Goal: Task Accomplishment & Management: Complete application form

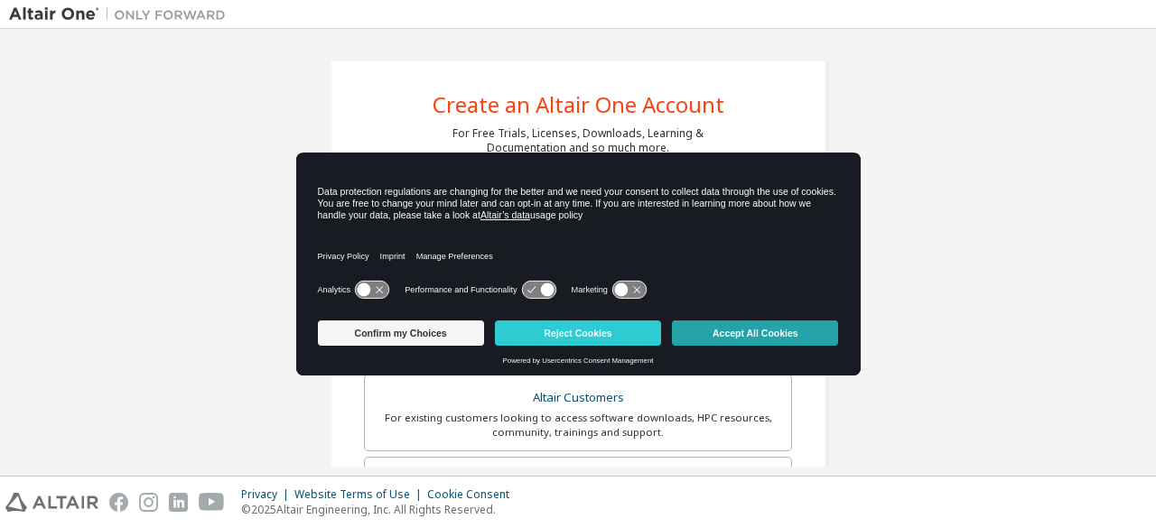
click at [745, 334] on button "Accept All Cookies" at bounding box center [755, 333] width 166 height 25
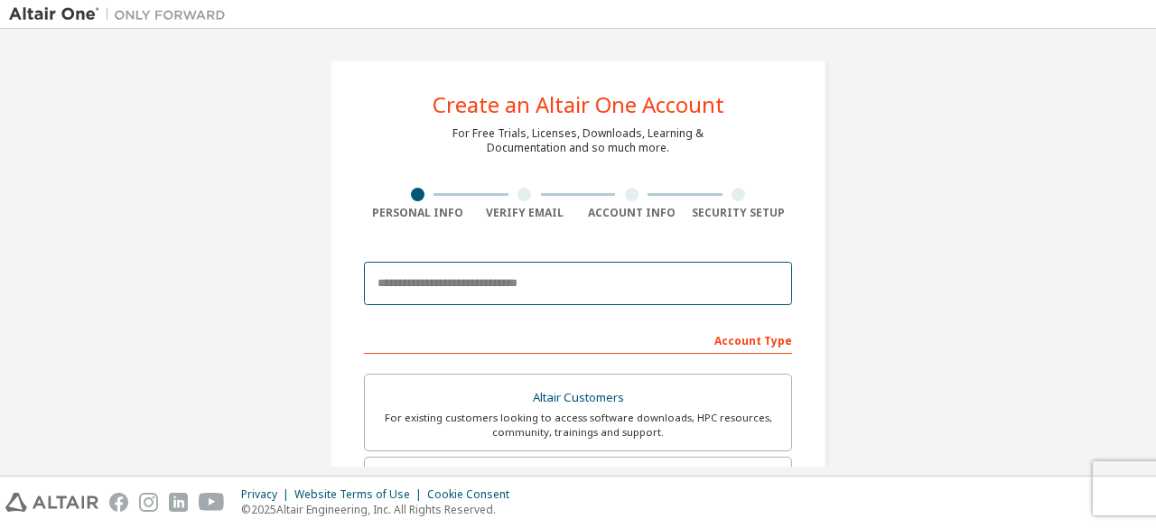
click at [473, 275] on input "email" at bounding box center [578, 283] width 428 height 43
type input "**********"
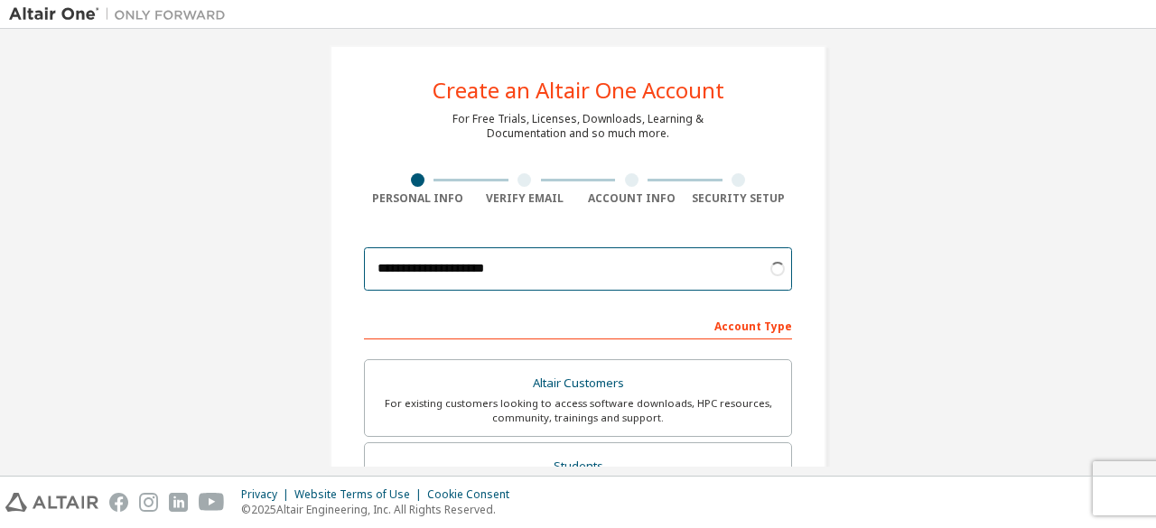
scroll to position [15, 0]
click at [518, 266] on input "**********" at bounding box center [578, 268] width 428 height 43
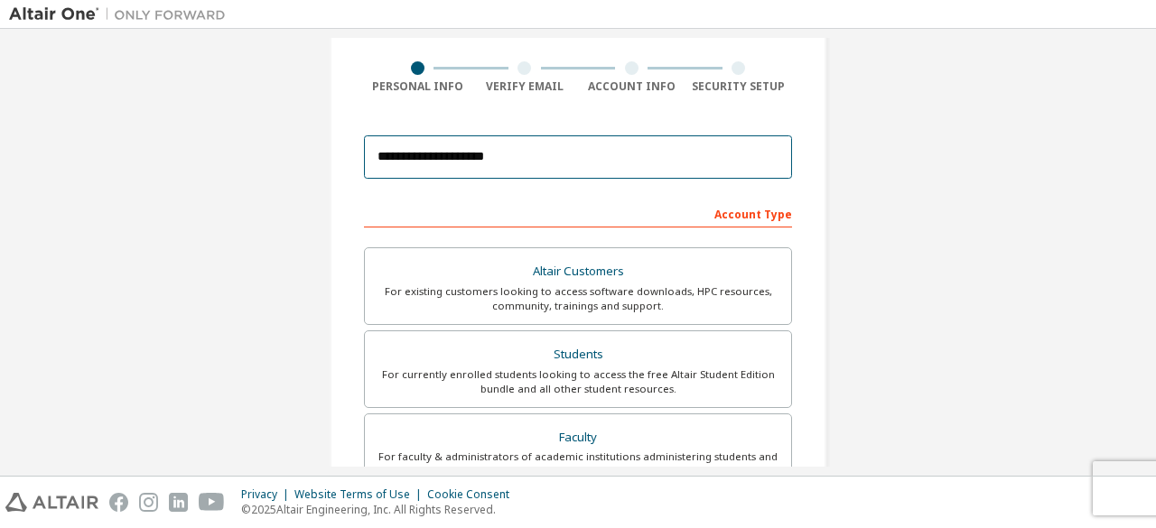
scroll to position [127, 0]
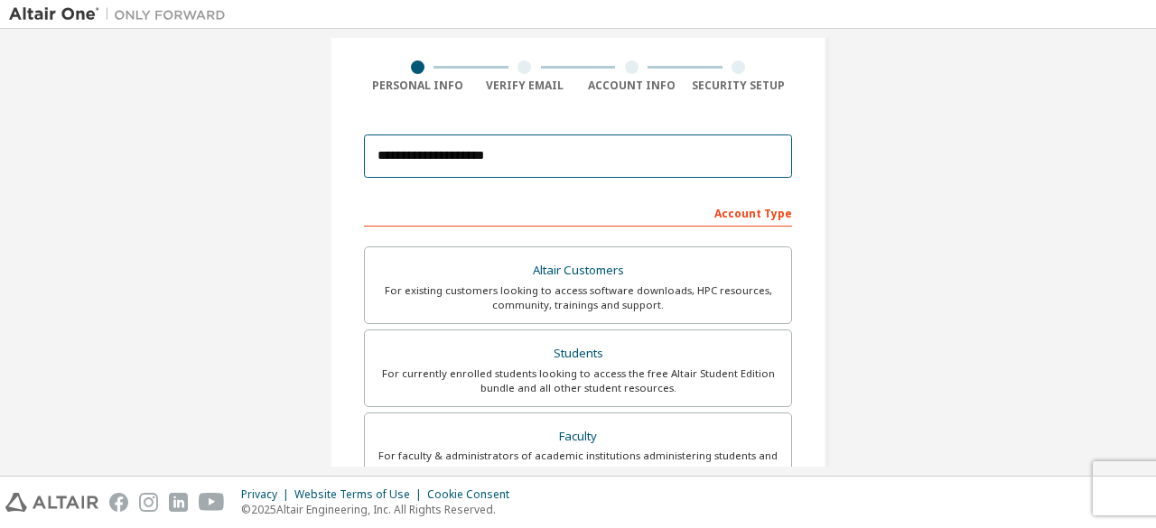
click at [462, 145] on input "**********" at bounding box center [578, 156] width 428 height 43
drag, startPoint x: 462, startPoint y: 145, endPoint x: 506, endPoint y: 154, distance: 44.3
click at [506, 154] on input "**********" at bounding box center [578, 156] width 428 height 43
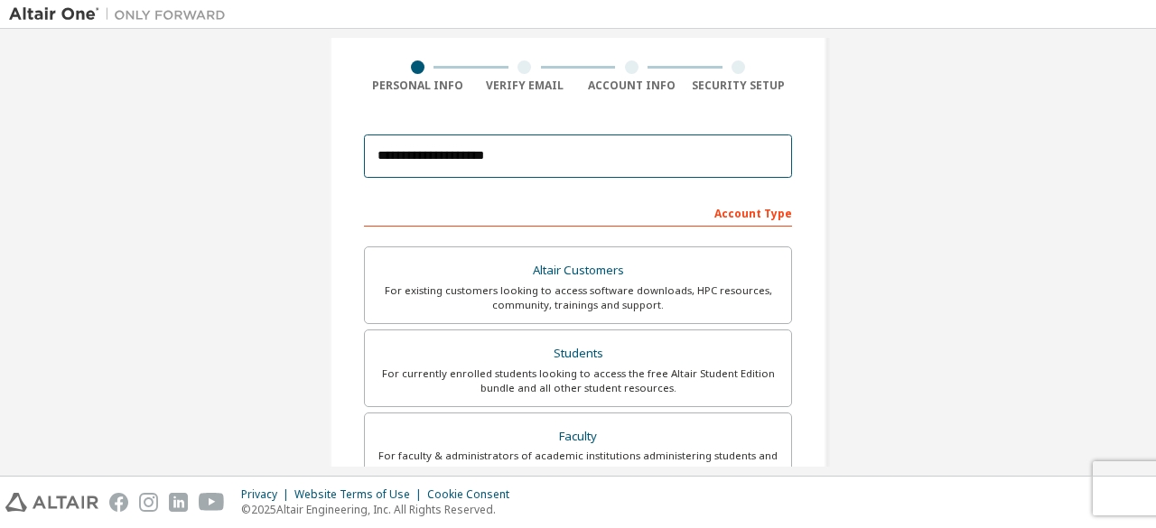
drag, startPoint x: 376, startPoint y: 152, endPoint x: 529, endPoint y: 156, distance: 153.6
click at [529, 156] on input "**********" at bounding box center [578, 156] width 428 height 43
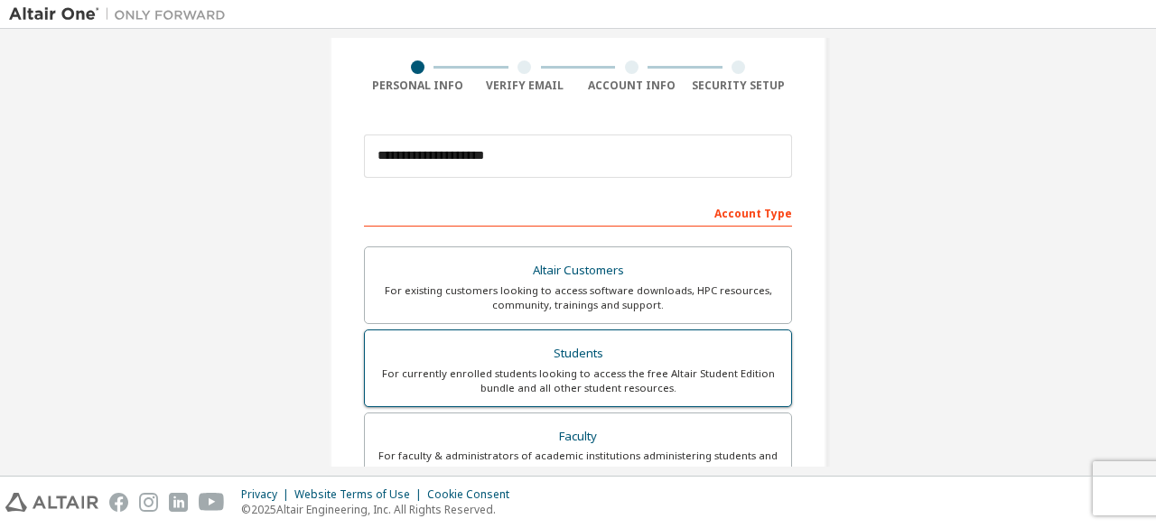
click at [602, 345] on div "Students" at bounding box center [578, 353] width 405 height 25
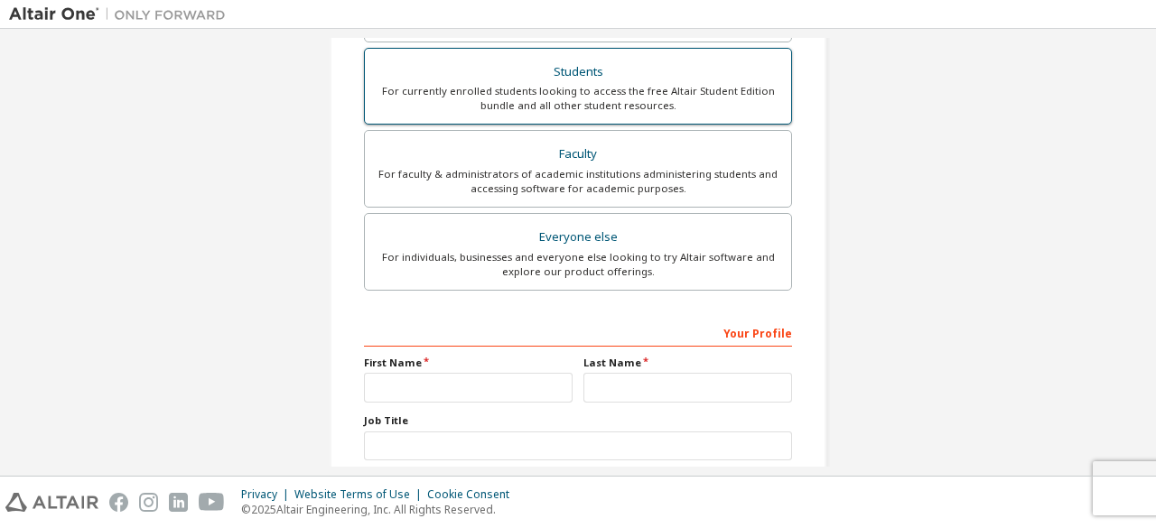
scroll to position [471, 0]
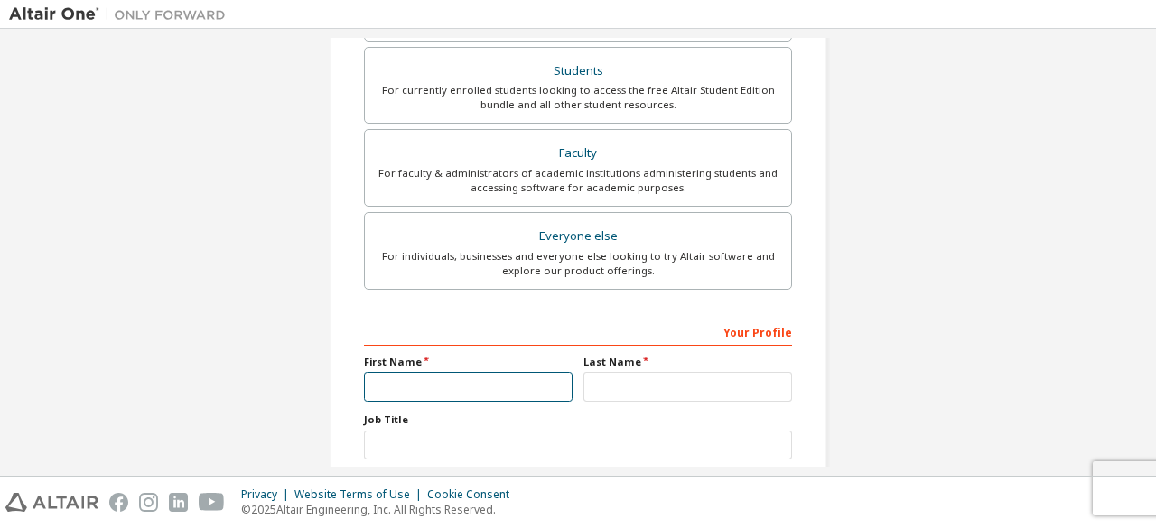
click at [479, 387] on input "text" at bounding box center [468, 387] width 209 height 30
type input "***"
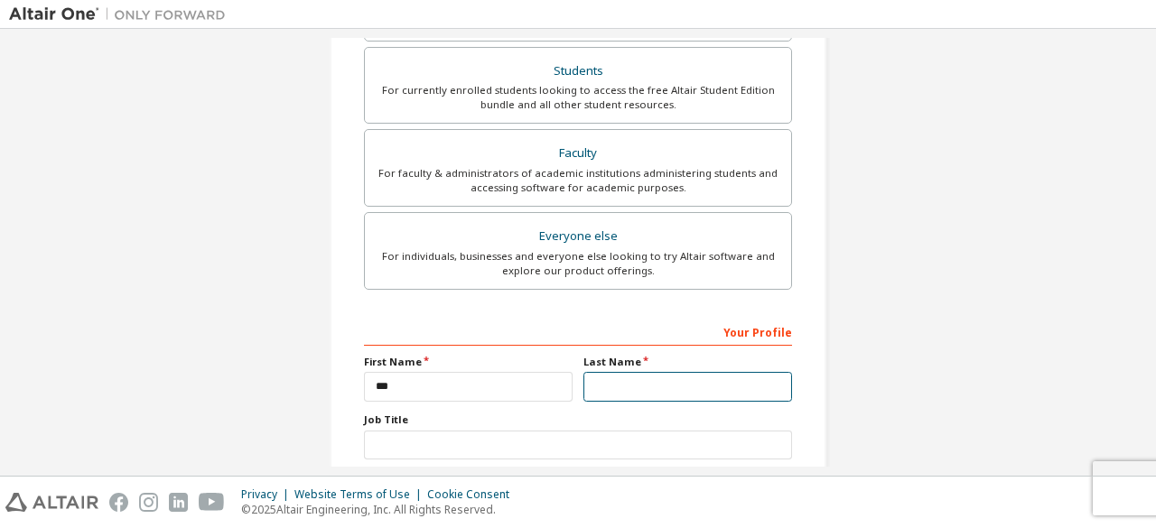
click at [611, 377] on input "text" at bounding box center [687, 387] width 209 height 30
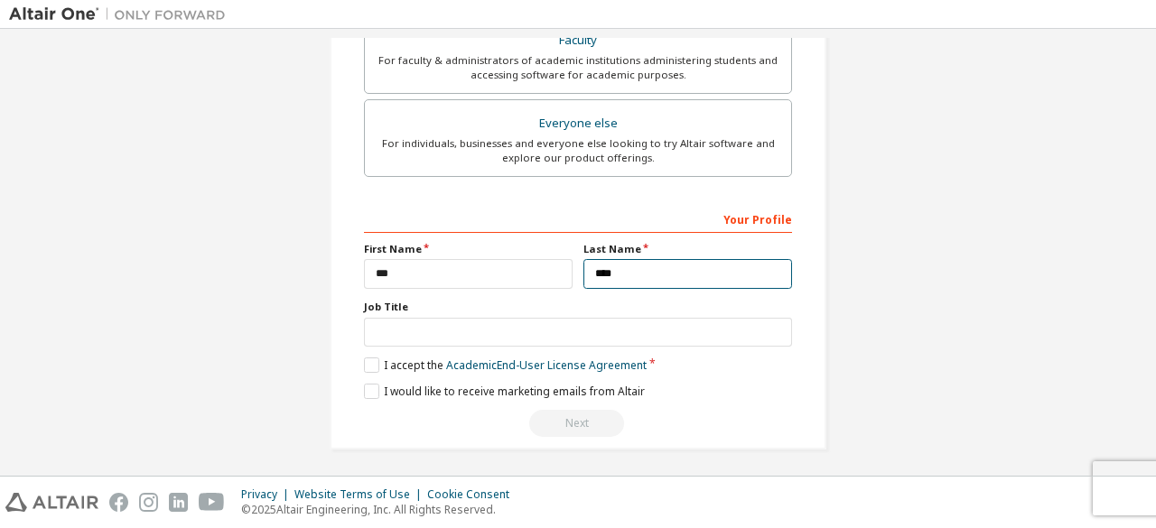
type input "****"
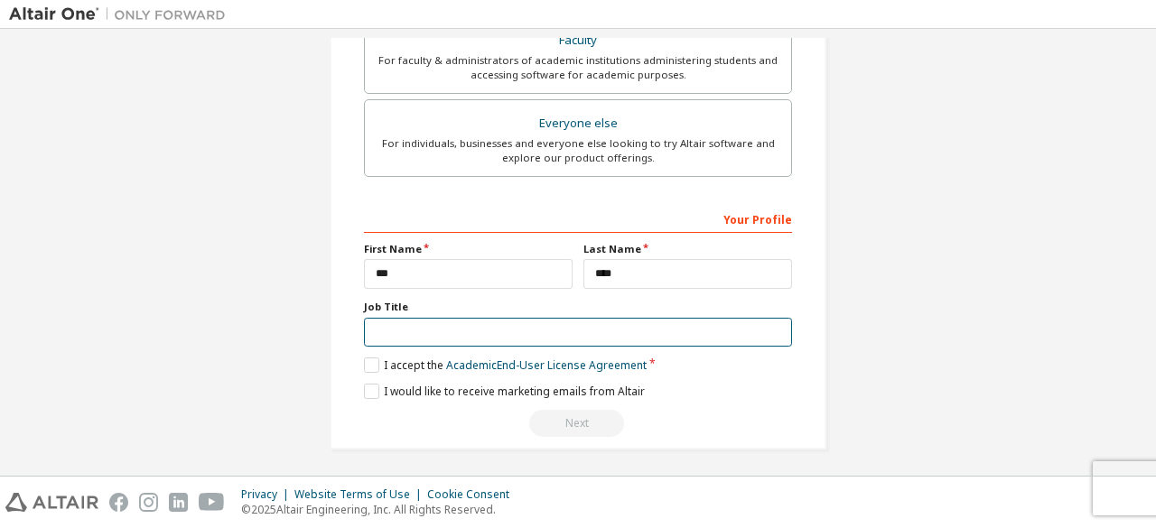
click at [517, 326] on input "text" at bounding box center [578, 333] width 428 height 30
type input "*"
type input "*******"
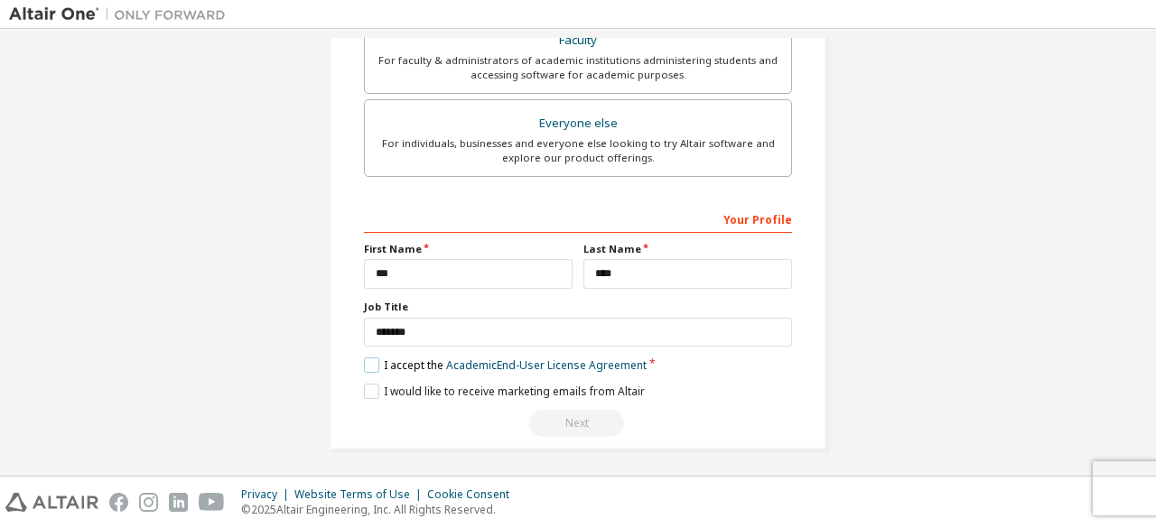
click at [369, 358] on label "I accept the Academic End-User License Agreement" at bounding box center [505, 365] width 283 height 15
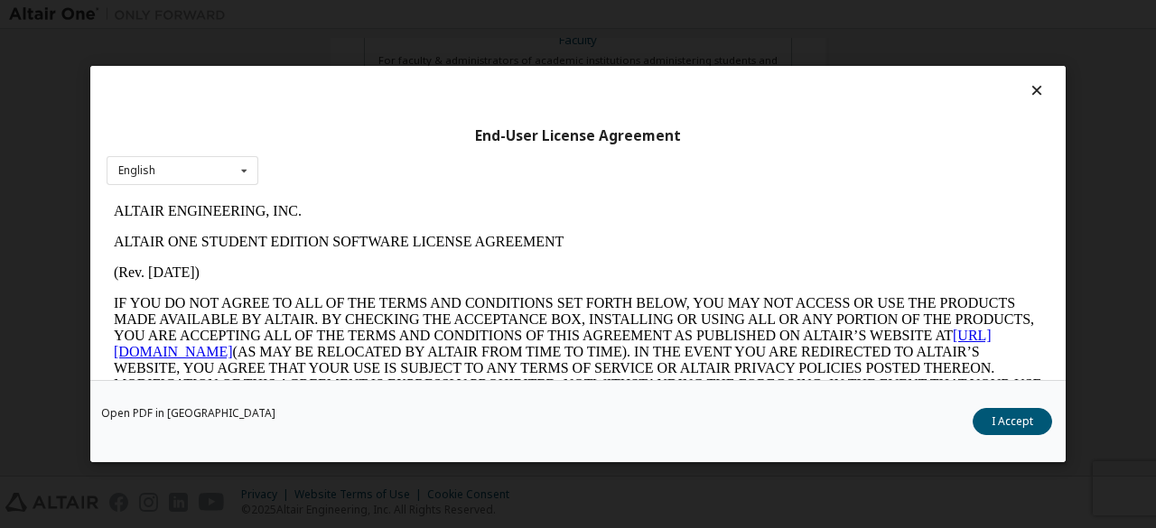
scroll to position [0, 0]
click at [245, 179] on icon at bounding box center [244, 171] width 23 height 28
click at [245, 174] on icon at bounding box center [244, 171] width 23 height 28
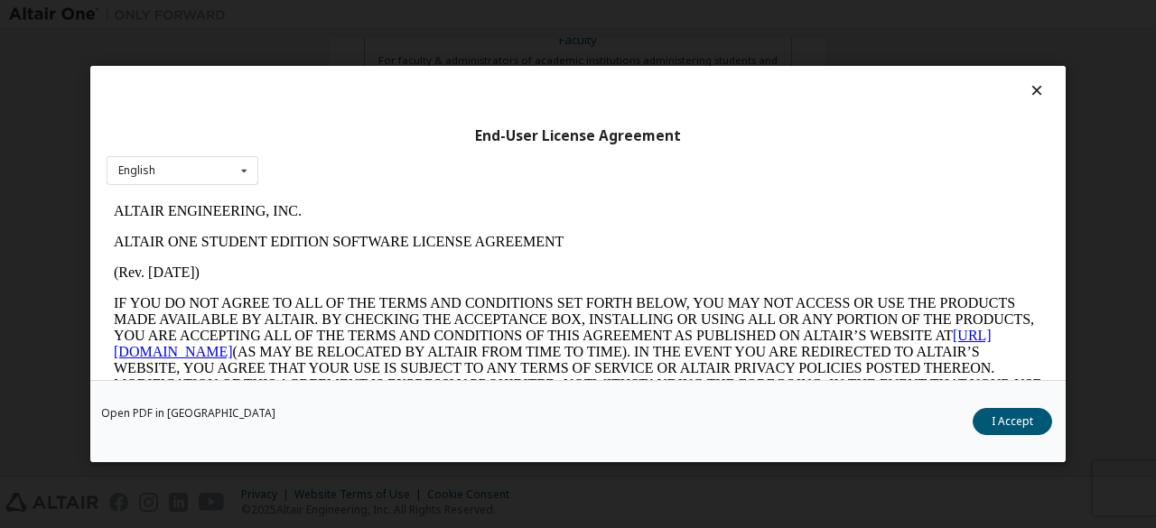
click at [1028, 97] on icon at bounding box center [1037, 90] width 19 height 16
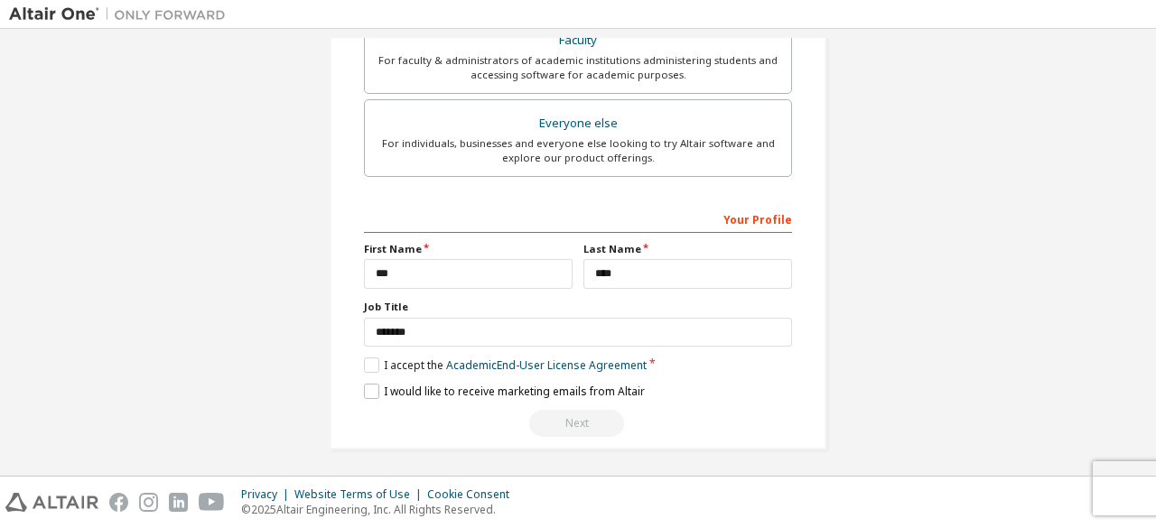
click at [370, 386] on label "I would like to receive marketing emails from Altair" at bounding box center [504, 391] width 281 height 15
click at [366, 387] on label "I would like to receive marketing emails from Altair" at bounding box center [504, 391] width 281 height 15
click at [369, 359] on label "I accept the Academic End-User License Agreement" at bounding box center [505, 365] width 283 height 15
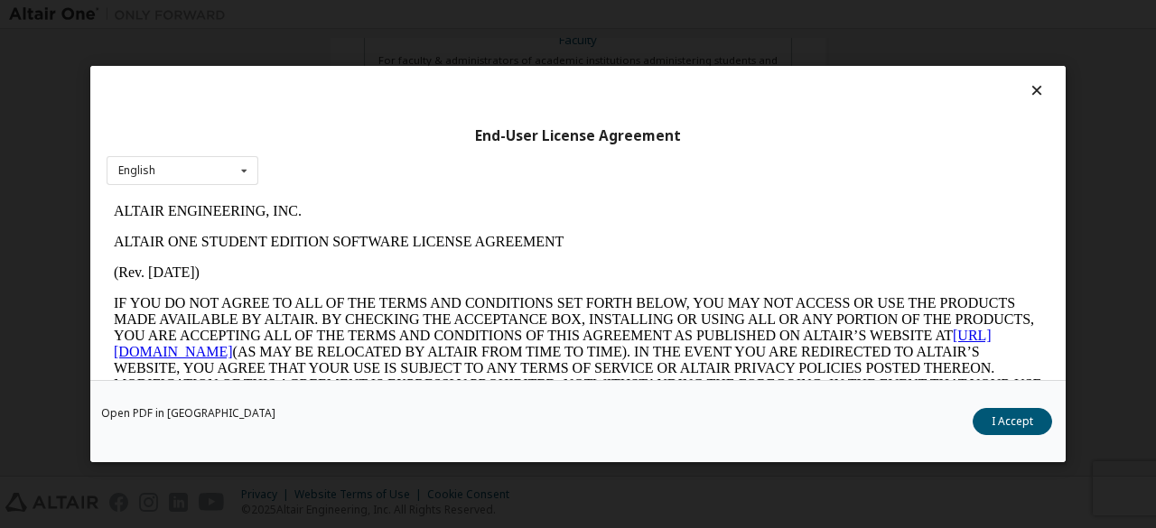
click at [1028, 93] on icon at bounding box center [1037, 90] width 19 height 16
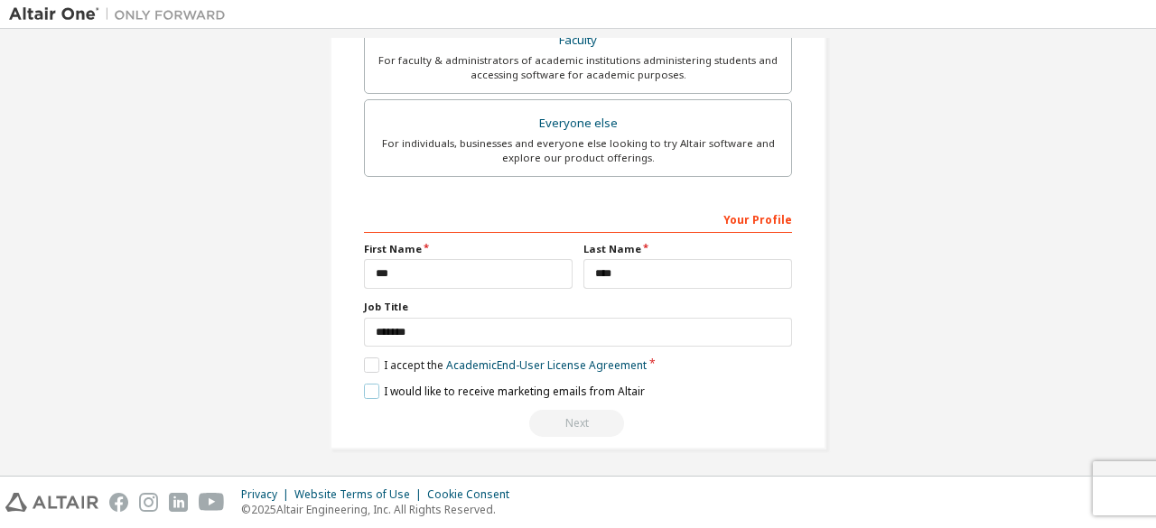
click at [370, 384] on label "I would like to receive marketing emails from Altair" at bounding box center [504, 391] width 281 height 15
click at [369, 360] on label "I accept the Academic End-User License Agreement" at bounding box center [505, 365] width 283 height 15
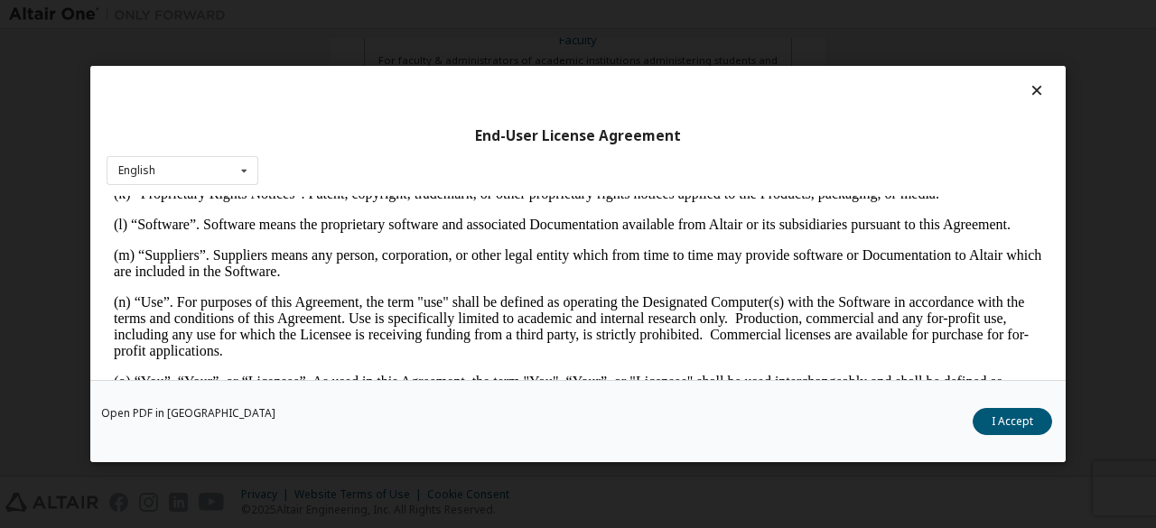
scroll to position [884, 0]
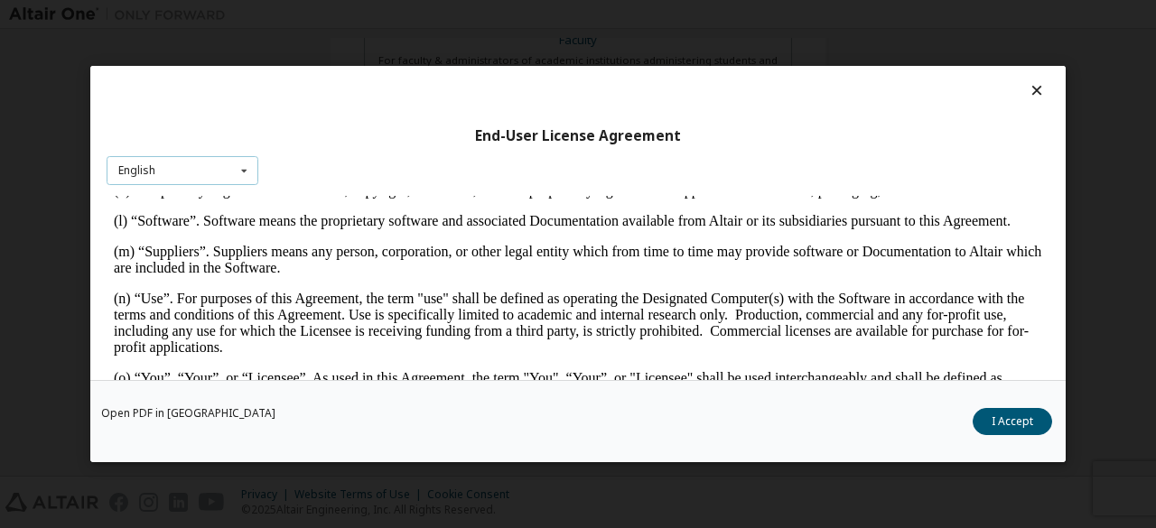
click at [240, 165] on icon at bounding box center [244, 171] width 23 height 28
click at [237, 189] on div "English" at bounding box center [182, 198] width 150 height 29
click at [1030, 84] on icon at bounding box center [1037, 90] width 19 height 16
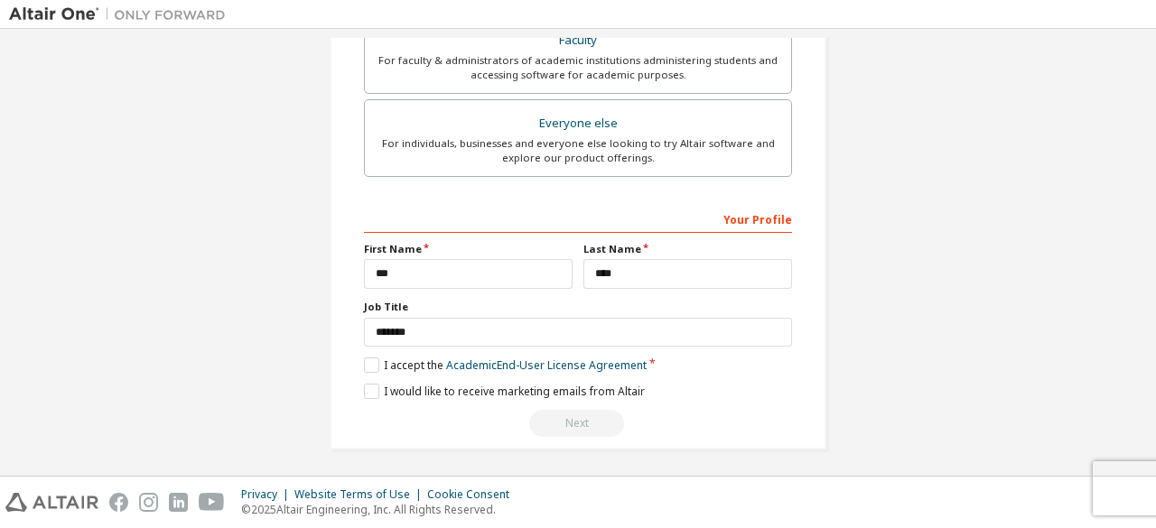
scroll to position [580, 0]
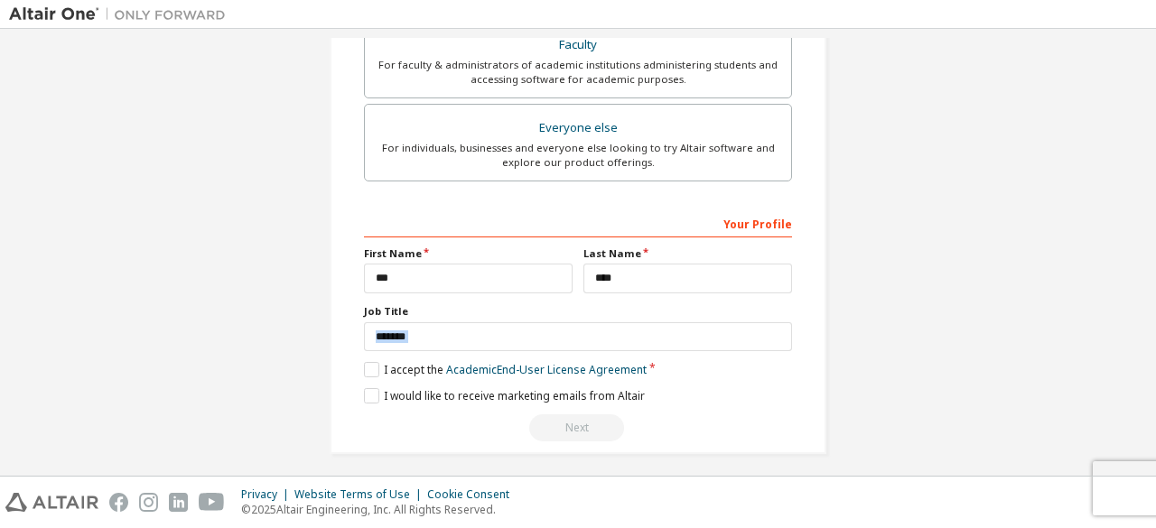
drag, startPoint x: 641, startPoint y: 393, endPoint x: 699, endPoint y: 324, distance: 89.7
click at [699, 324] on div "Your Profile First Name *** Last Name **** Job Title ******* Please provide Sta…" at bounding box center [578, 326] width 428 height 234
click at [371, 362] on label "I accept the Academic End-User License Agreement" at bounding box center [505, 369] width 283 height 15
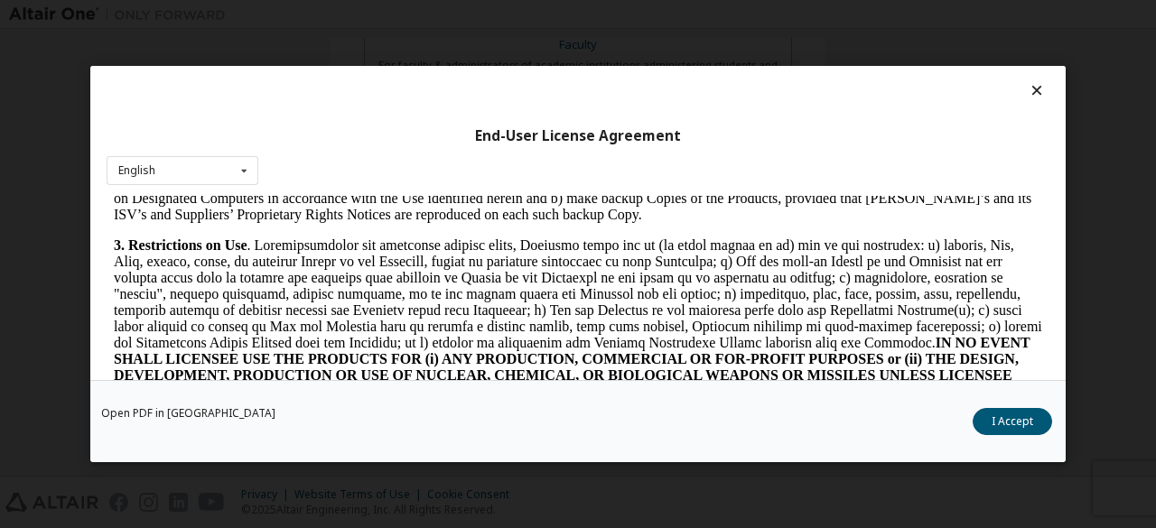
scroll to position [1128, 0]
click at [998, 427] on button "I Accept" at bounding box center [1012, 421] width 79 height 27
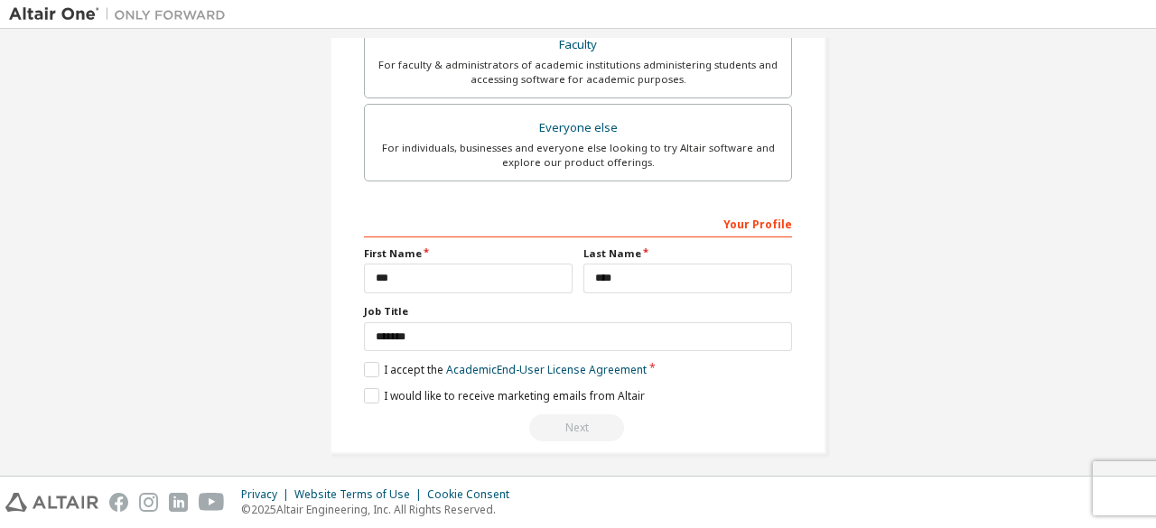
click at [565, 427] on div "Next" at bounding box center [578, 428] width 428 height 27
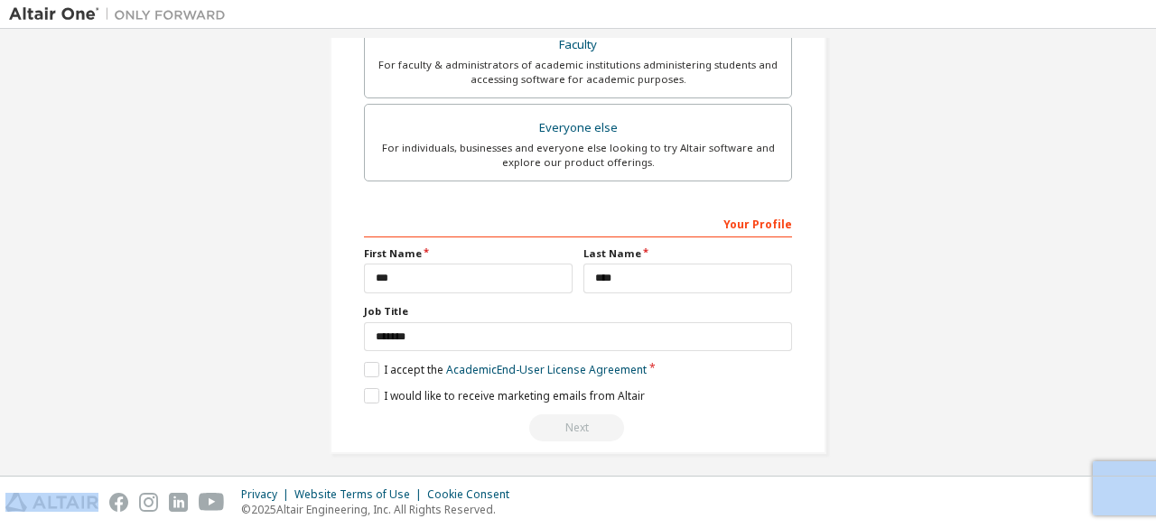
click at [565, 427] on div "Next" at bounding box center [578, 428] width 428 height 27
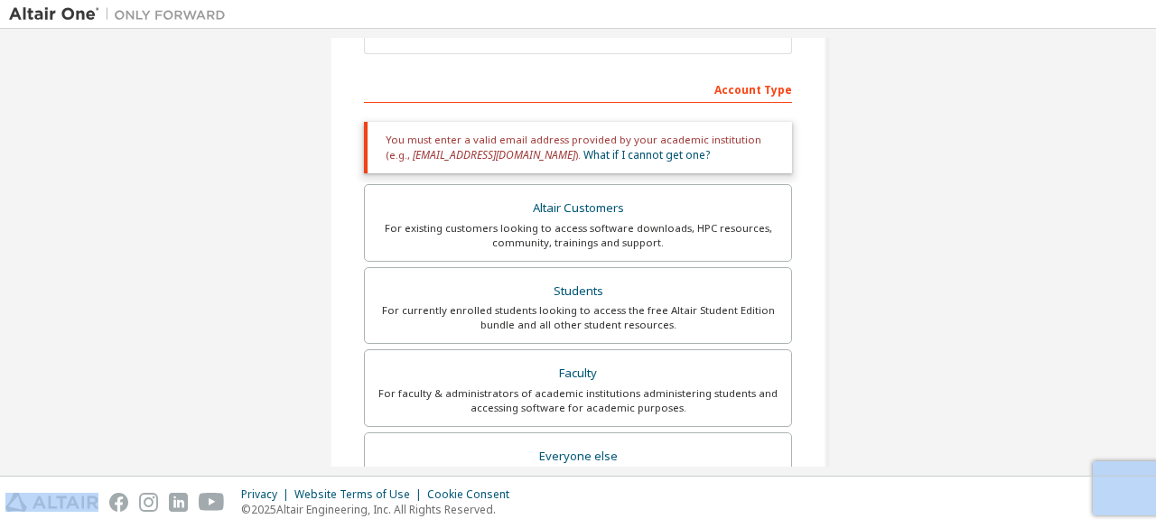
scroll to position [217, 0]
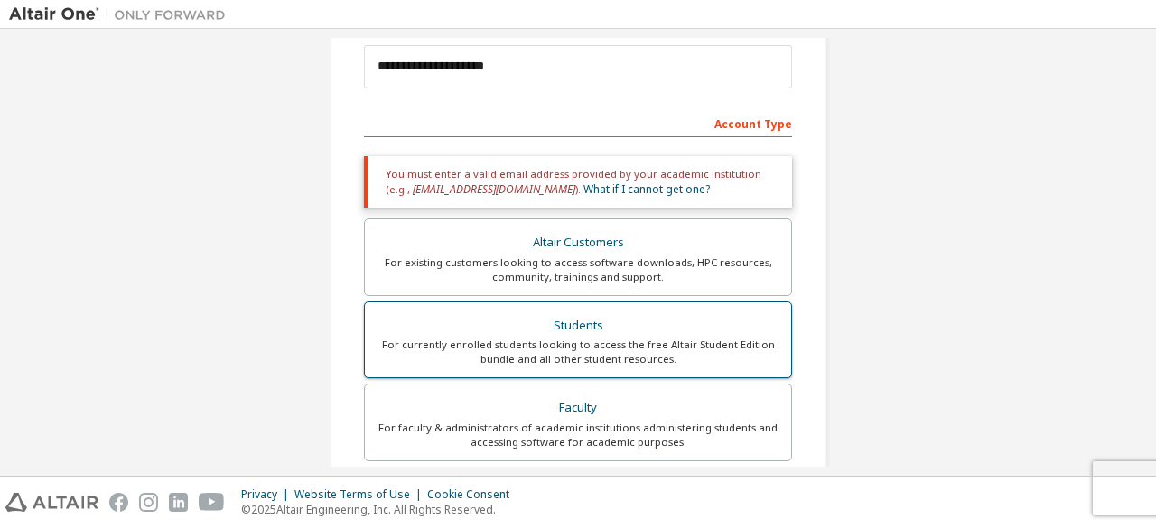
click at [580, 324] on div "Students" at bounding box center [578, 325] width 405 height 25
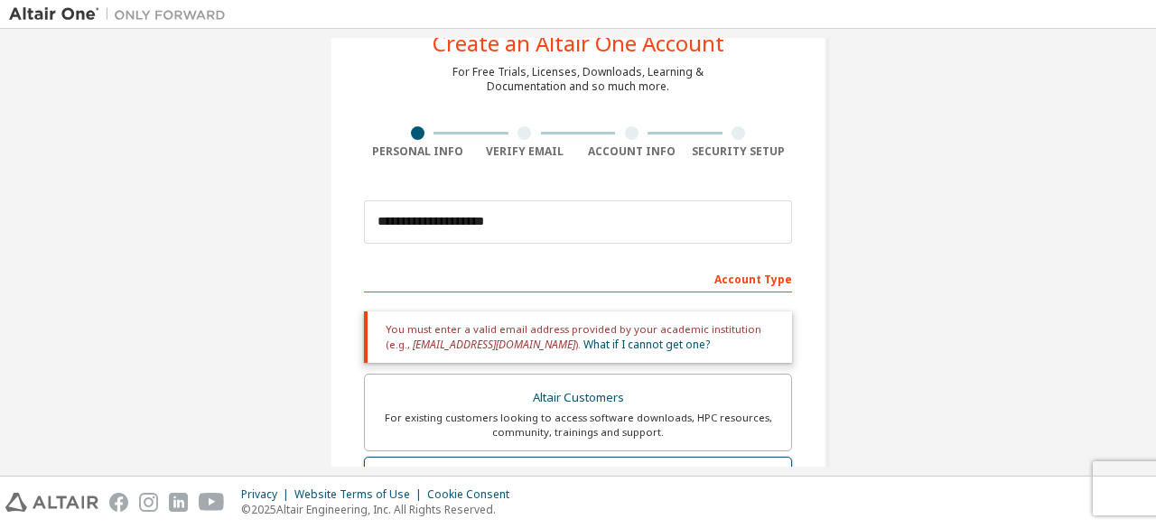
scroll to position [0, 0]
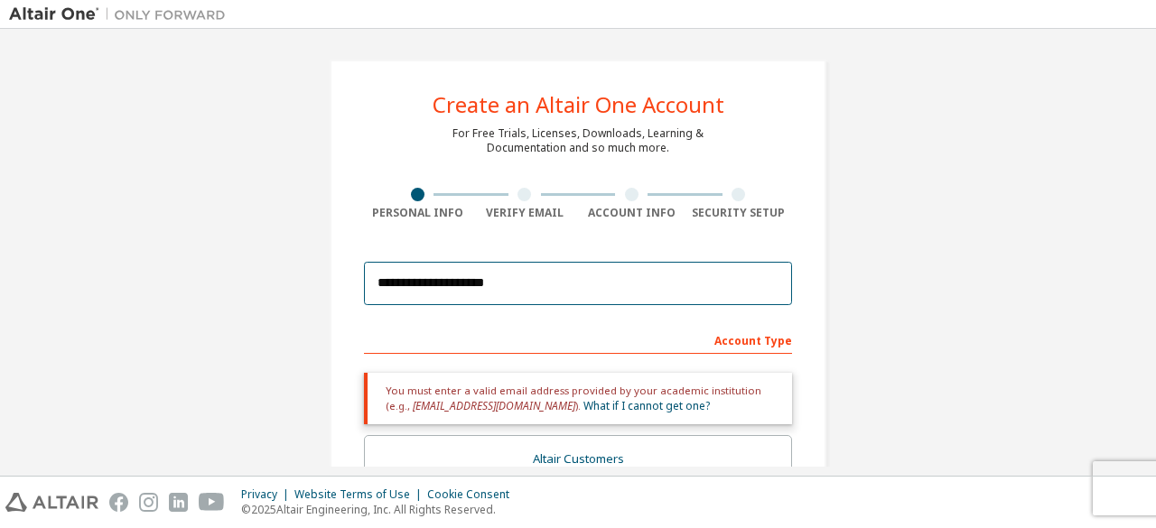
click at [571, 270] on input "**********" at bounding box center [578, 283] width 428 height 43
drag, startPoint x: 571, startPoint y: 270, endPoint x: 537, endPoint y: 285, distance: 37.2
click at [537, 285] on input "**********" at bounding box center [578, 283] width 428 height 43
drag, startPoint x: 537, startPoint y: 285, endPoint x: 308, endPoint y: 282, distance: 228.5
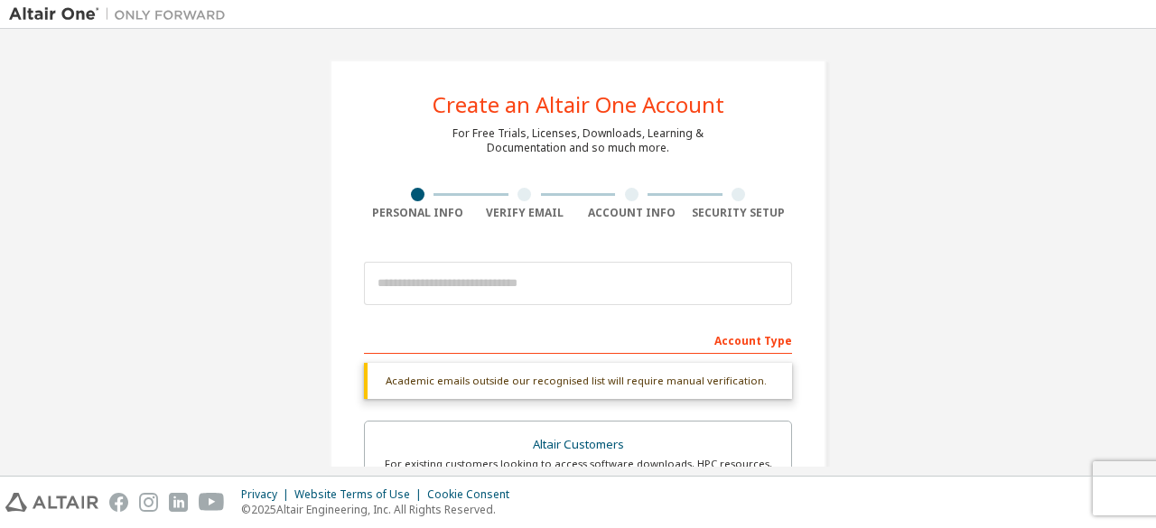
click at [401, 310] on div at bounding box center [578, 283] width 428 height 61
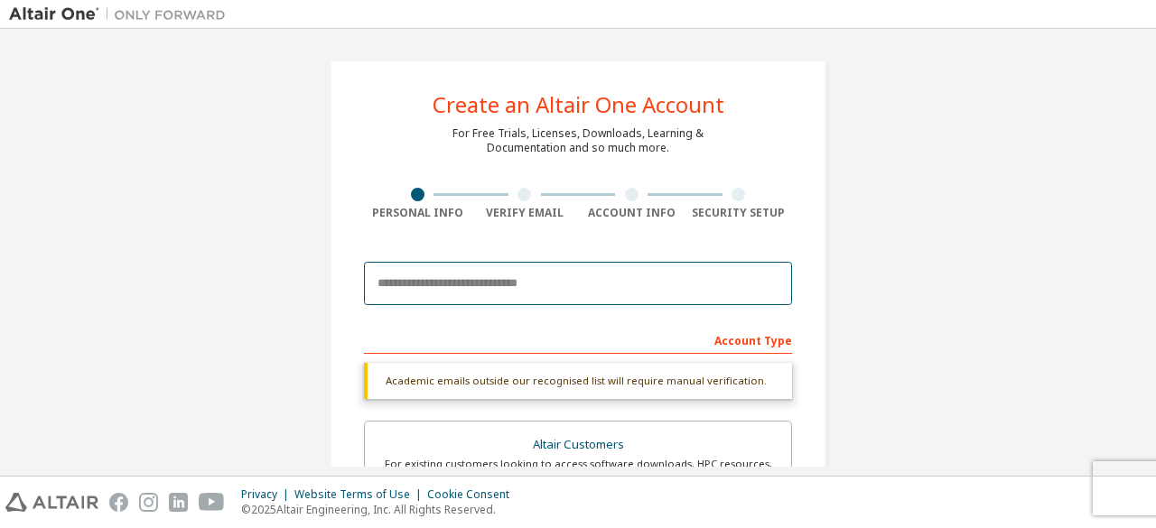
click at [390, 283] on input "email" at bounding box center [578, 283] width 428 height 43
type input "**********"
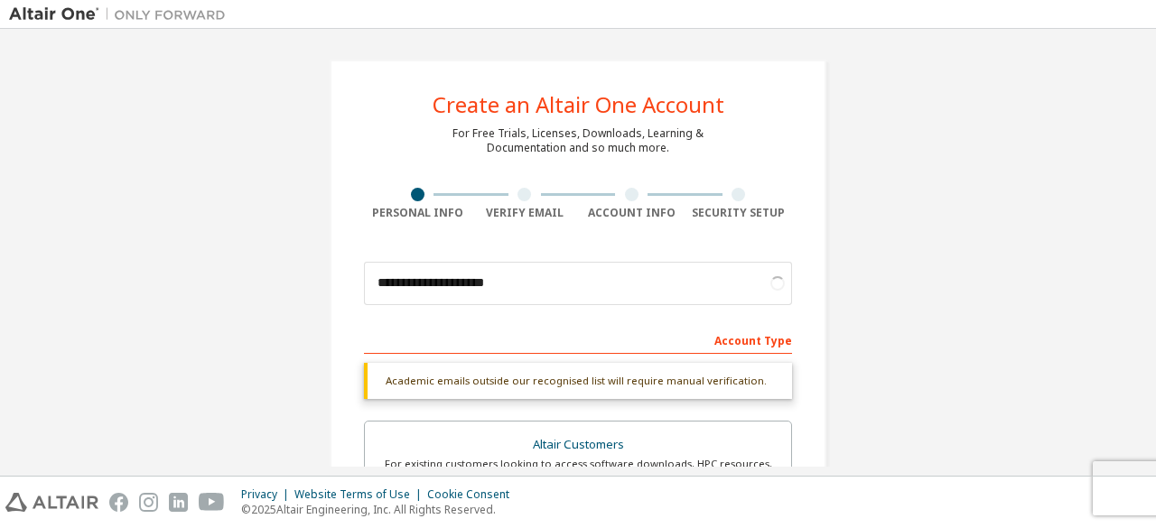
click at [407, 347] on div "Account Type" at bounding box center [578, 339] width 428 height 29
click at [390, 341] on div "Account Type" at bounding box center [578, 339] width 428 height 29
click at [736, 348] on div "Account Type" at bounding box center [578, 339] width 428 height 29
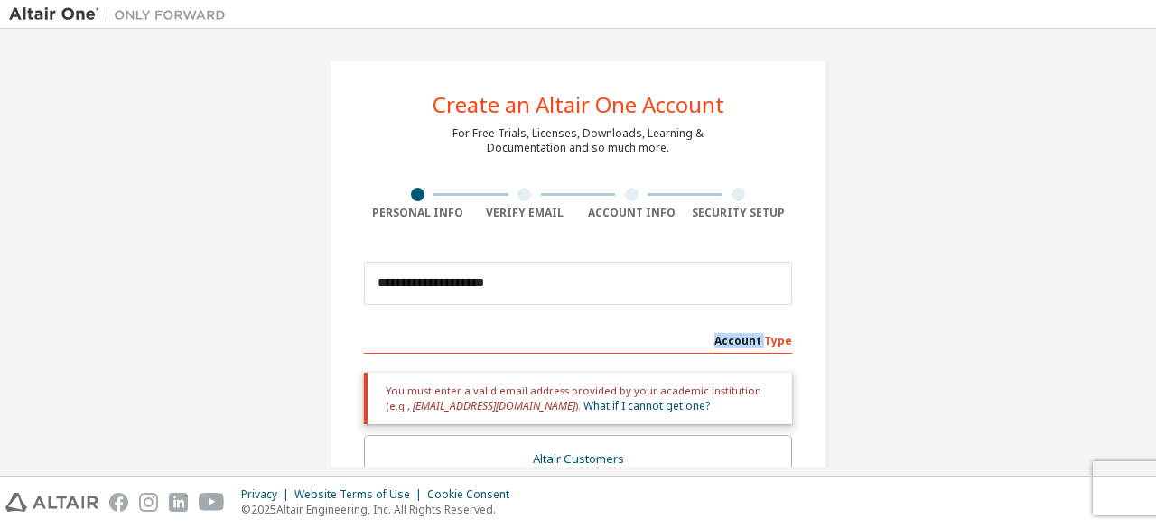
click at [655, 351] on div "Account Type" at bounding box center [578, 339] width 428 height 29
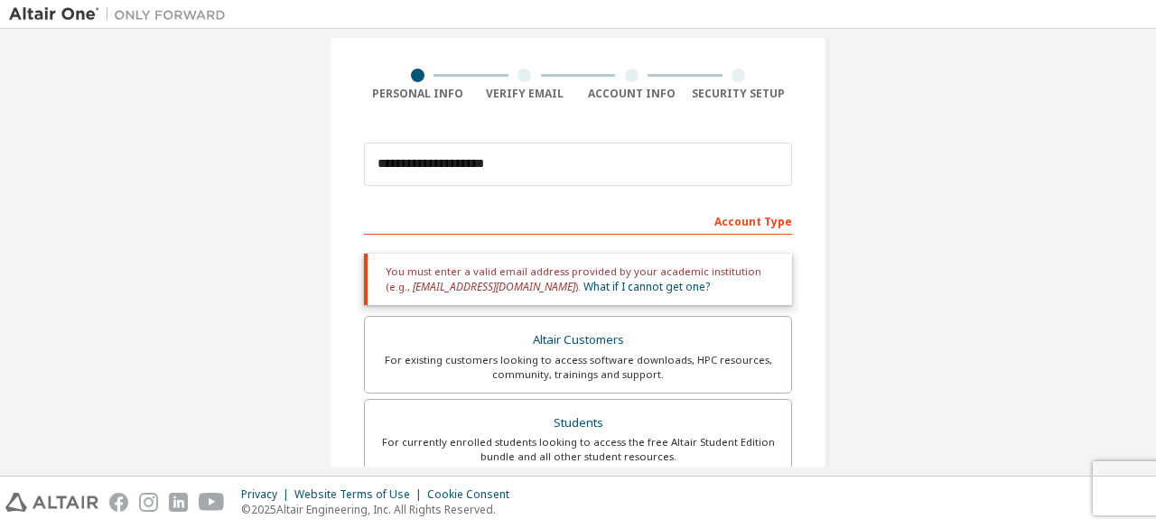
scroll to position [113, 0]
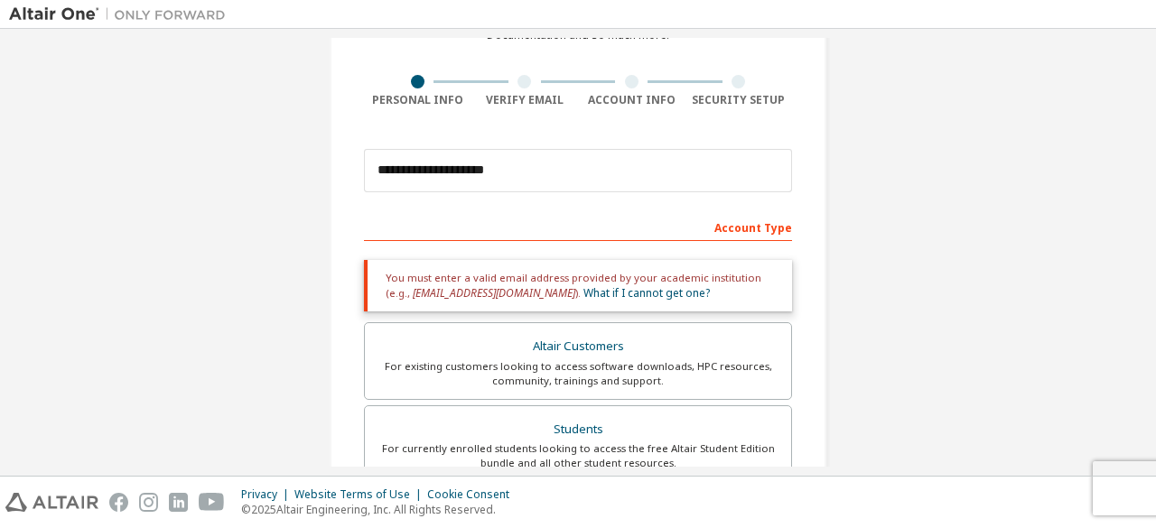
click at [397, 227] on div "Account Type" at bounding box center [578, 226] width 428 height 29
click at [389, 232] on div "Account Type" at bounding box center [578, 226] width 428 height 29
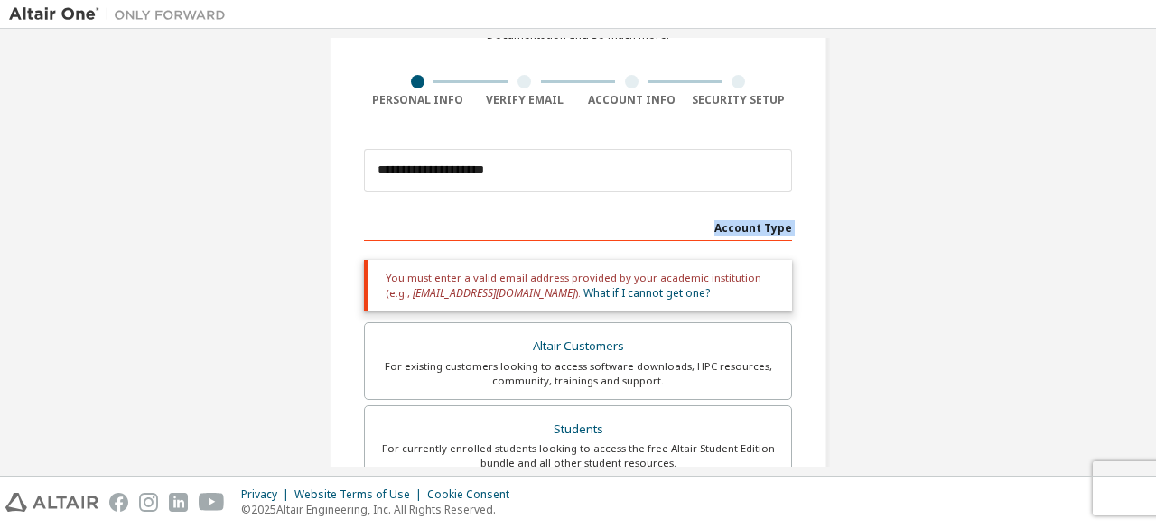
scroll to position [584, 0]
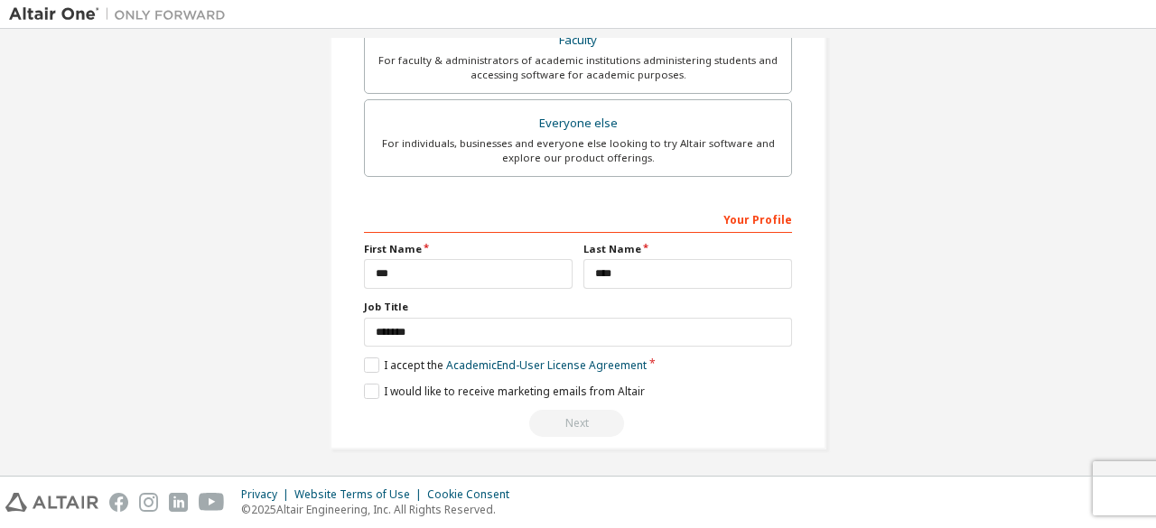
click at [547, 410] on div "Next" at bounding box center [578, 423] width 428 height 27
drag, startPoint x: 547, startPoint y: 406, endPoint x: 556, endPoint y: 418, distance: 15.5
click at [556, 418] on div "Next" at bounding box center [578, 423] width 428 height 27
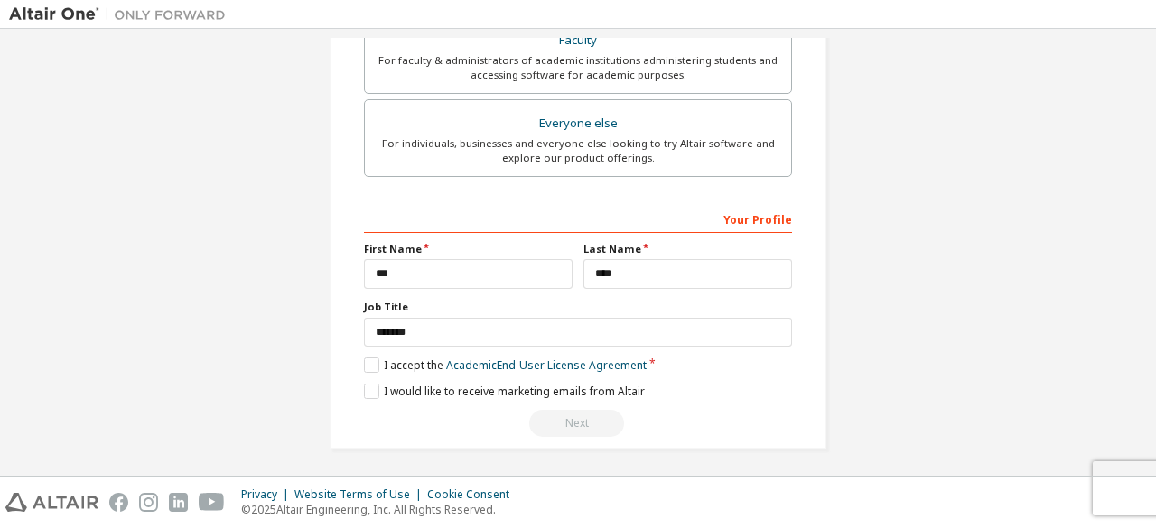
click at [556, 418] on div "Next" at bounding box center [578, 423] width 428 height 27
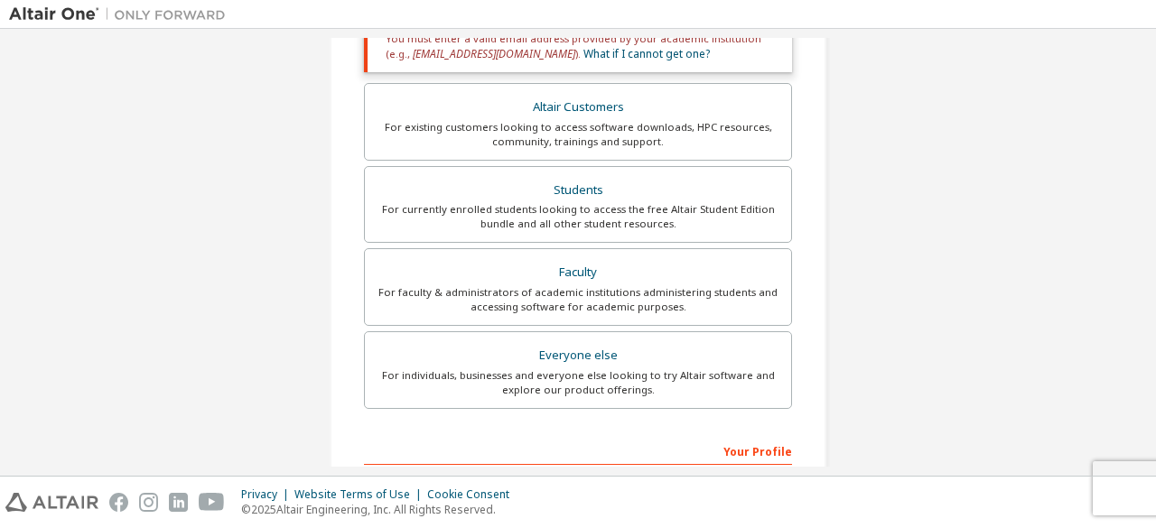
scroll to position [401, 0]
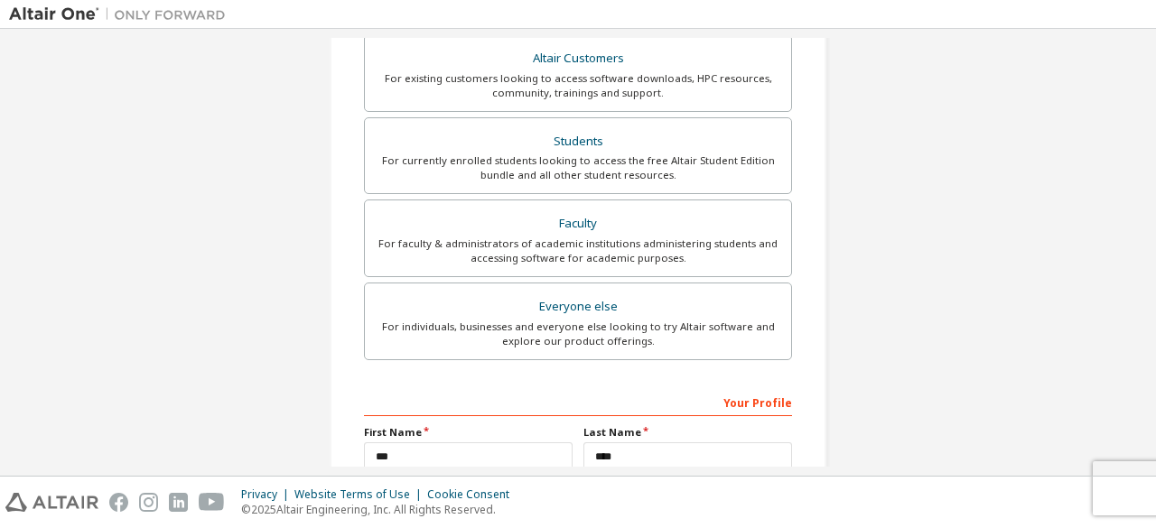
click at [555, 407] on div "Your Profile" at bounding box center [578, 401] width 428 height 29
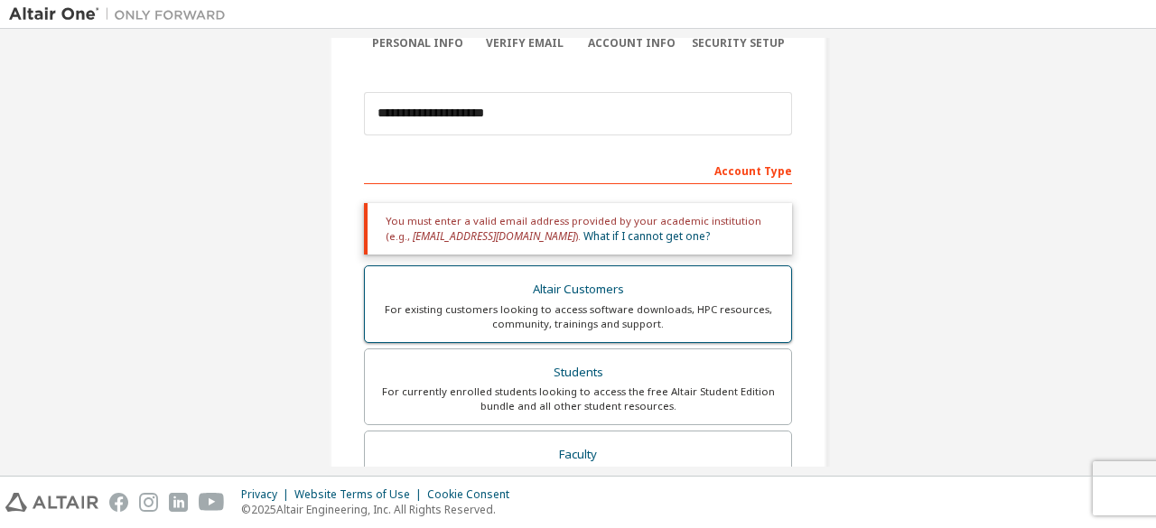
scroll to position [0, 0]
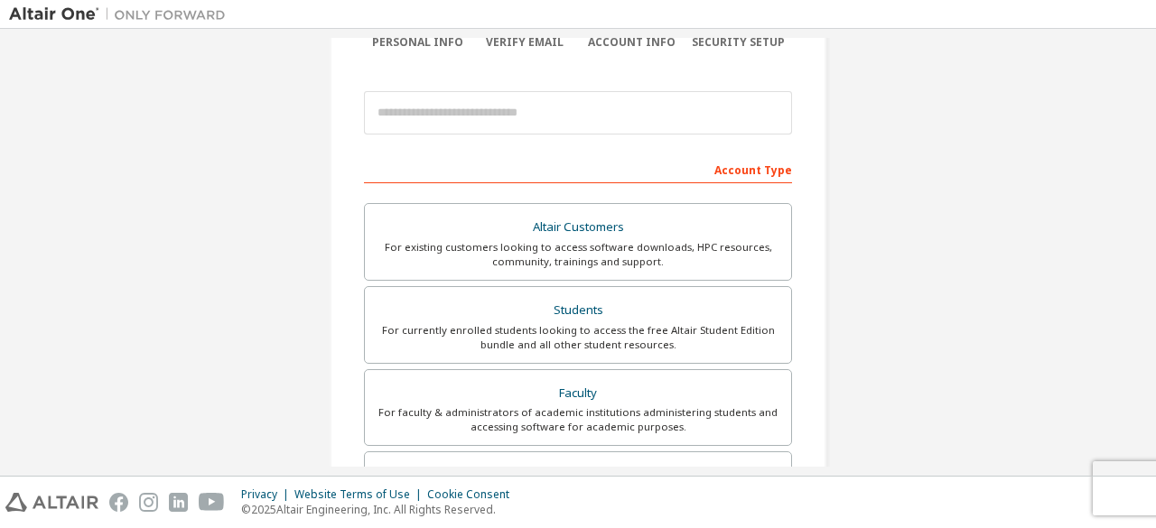
scroll to position [182, 0]
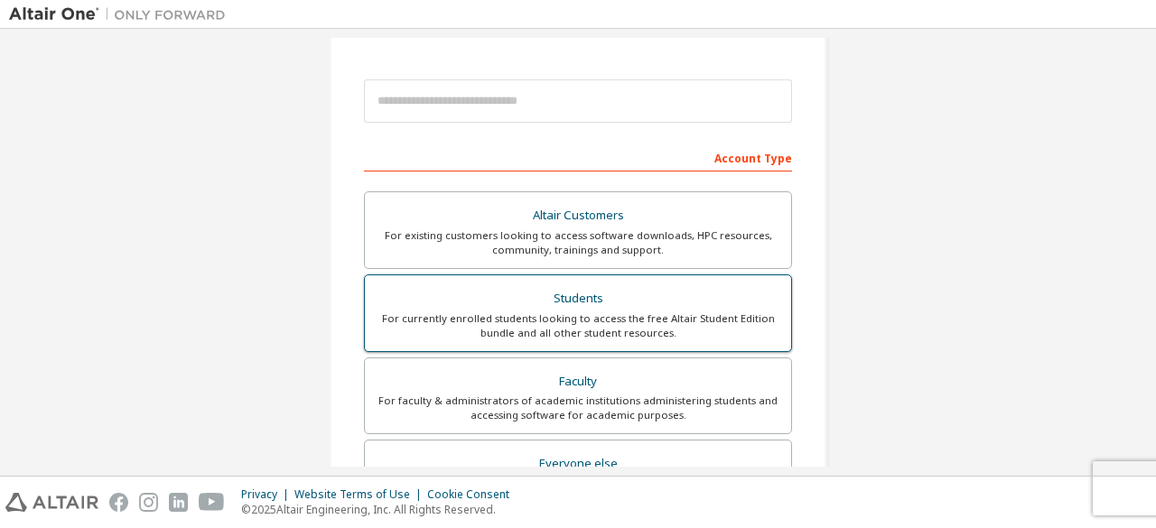
click at [471, 312] on div "For currently enrolled students looking to access the free Altair Student Editi…" at bounding box center [578, 326] width 405 height 29
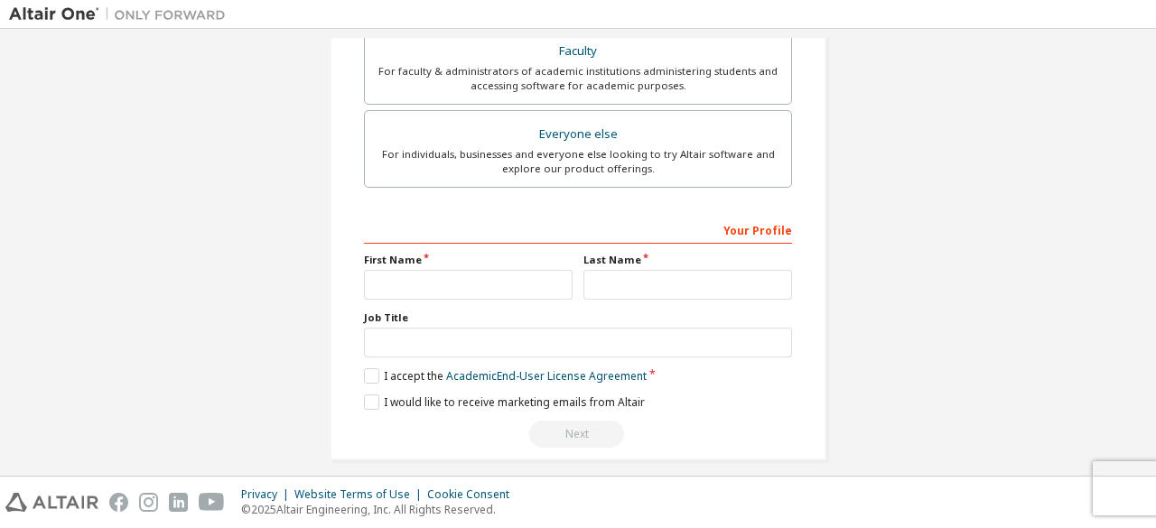
scroll to position [569, 0]
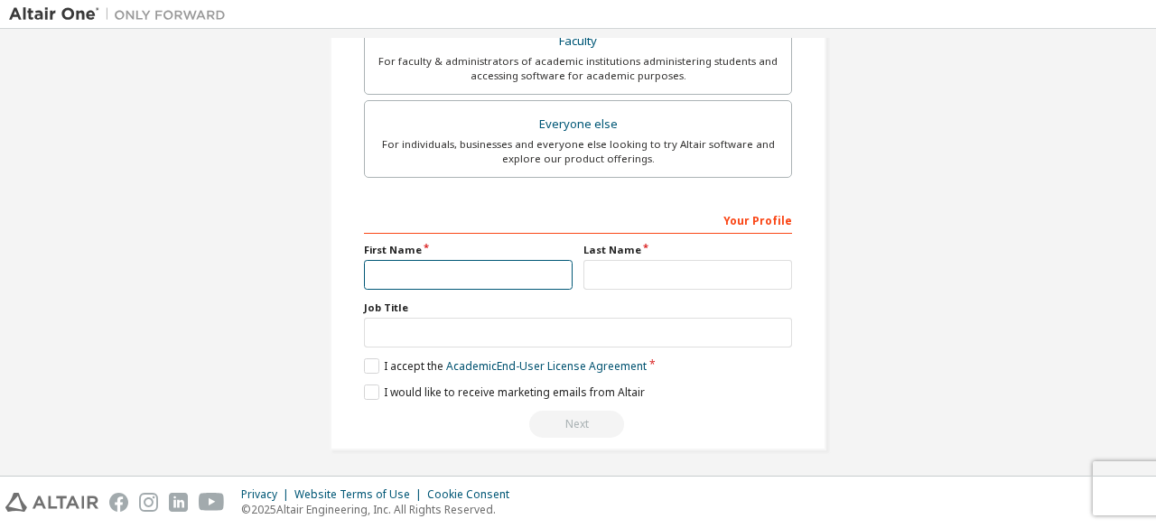
click at [404, 272] on input "text" at bounding box center [468, 275] width 209 height 30
type input "*"
type input "***"
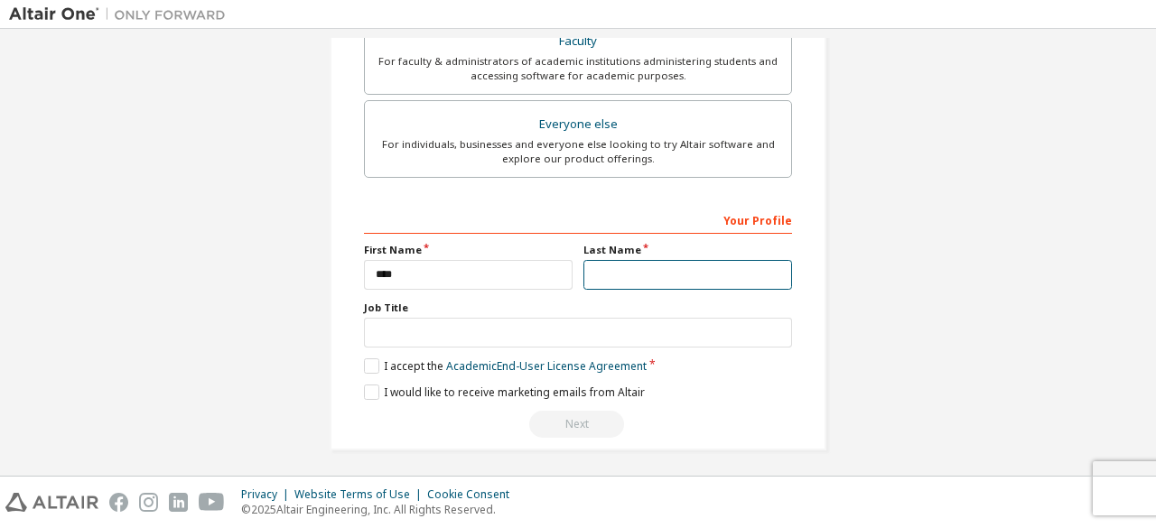
click at [596, 274] on input "text" at bounding box center [687, 275] width 209 height 30
type input "****"
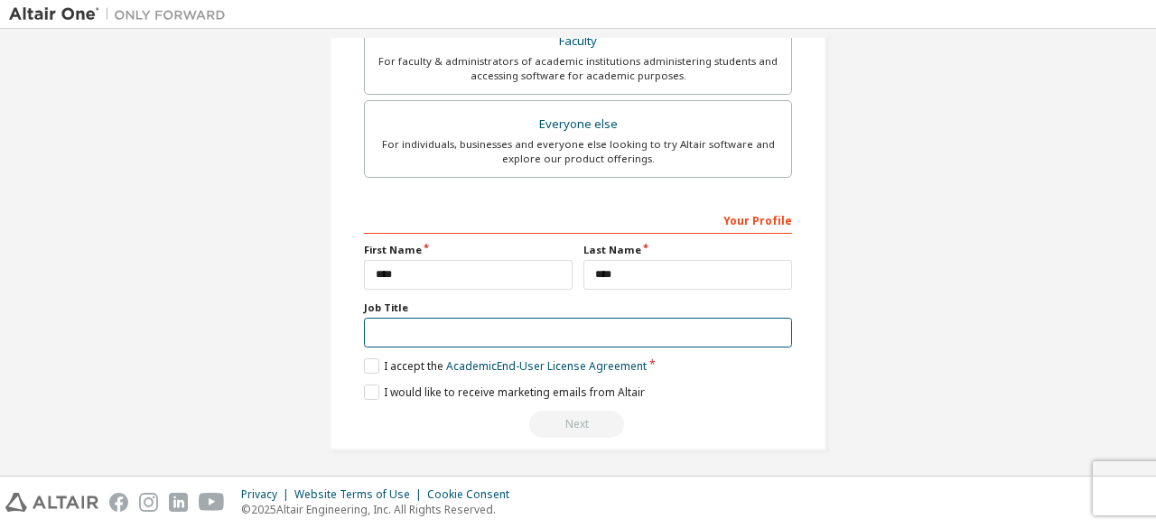
click at [461, 328] on input "text" at bounding box center [578, 333] width 428 height 30
click at [461, 328] on input "*" at bounding box center [578, 333] width 428 height 30
type input "*******"
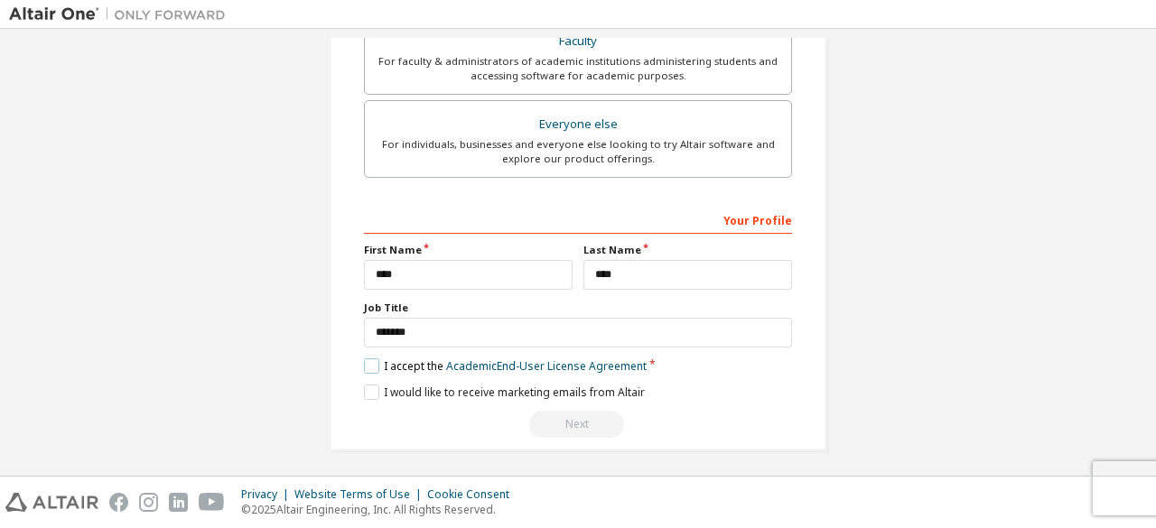
click at [367, 359] on label "I accept the Academic End-User License Agreement" at bounding box center [505, 366] width 283 height 15
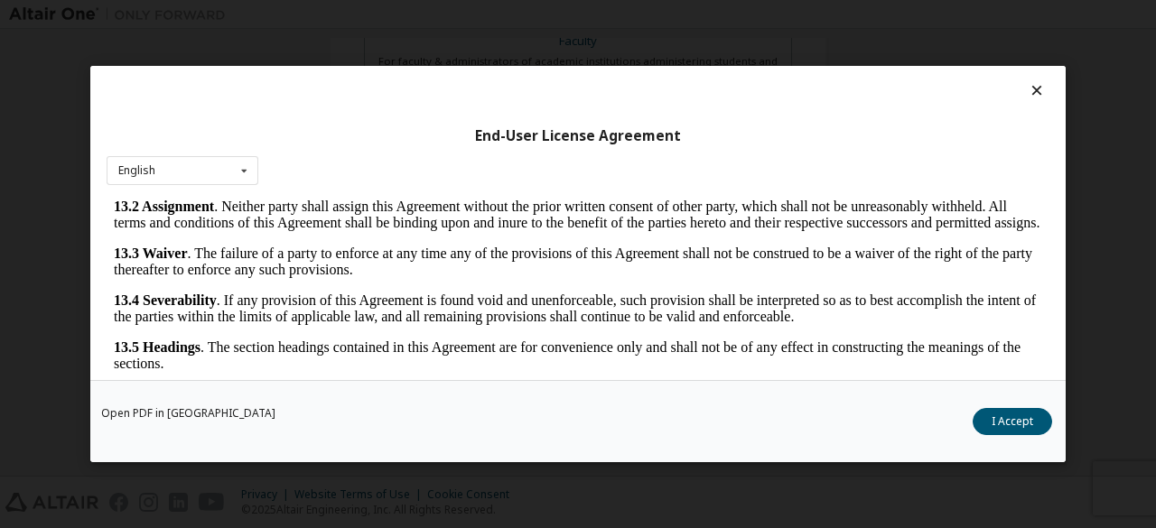
scroll to position [74, 0]
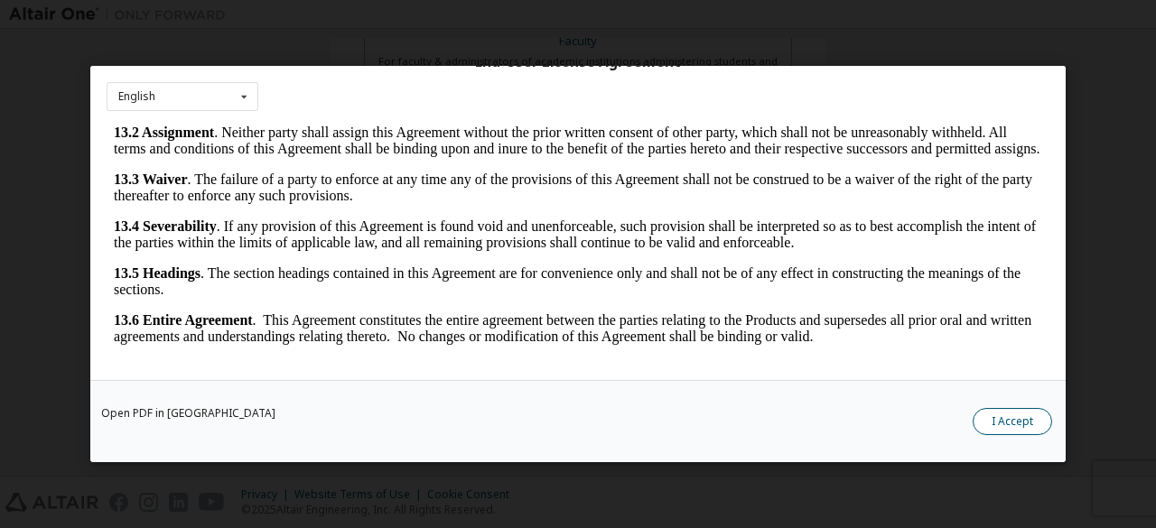
click at [995, 415] on button "I Accept" at bounding box center [1012, 421] width 79 height 27
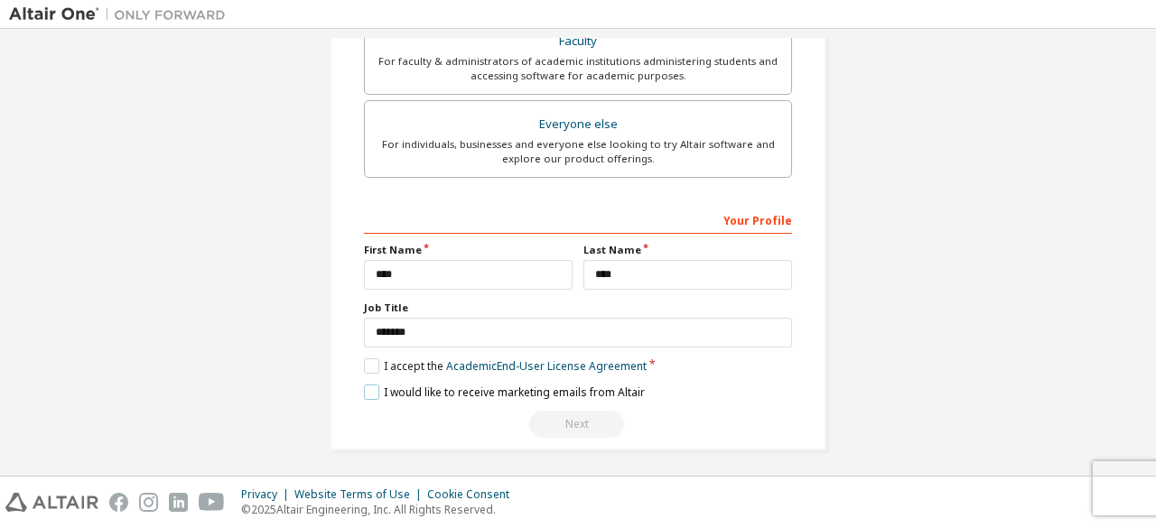
click at [370, 385] on label "I would like to receive marketing emails from Altair" at bounding box center [504, 392] width 281 height 15
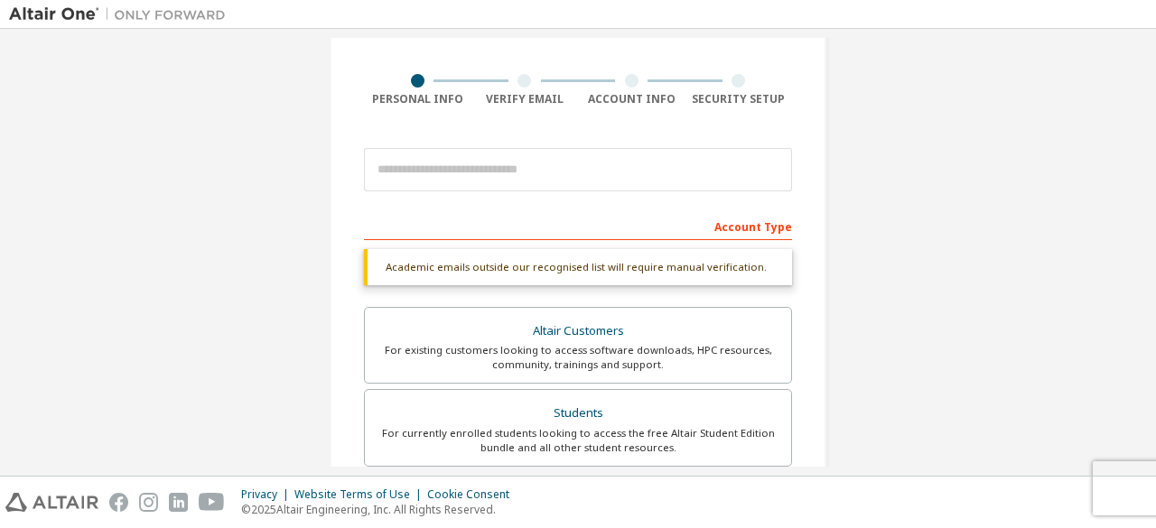
scroll to position [112, 0]
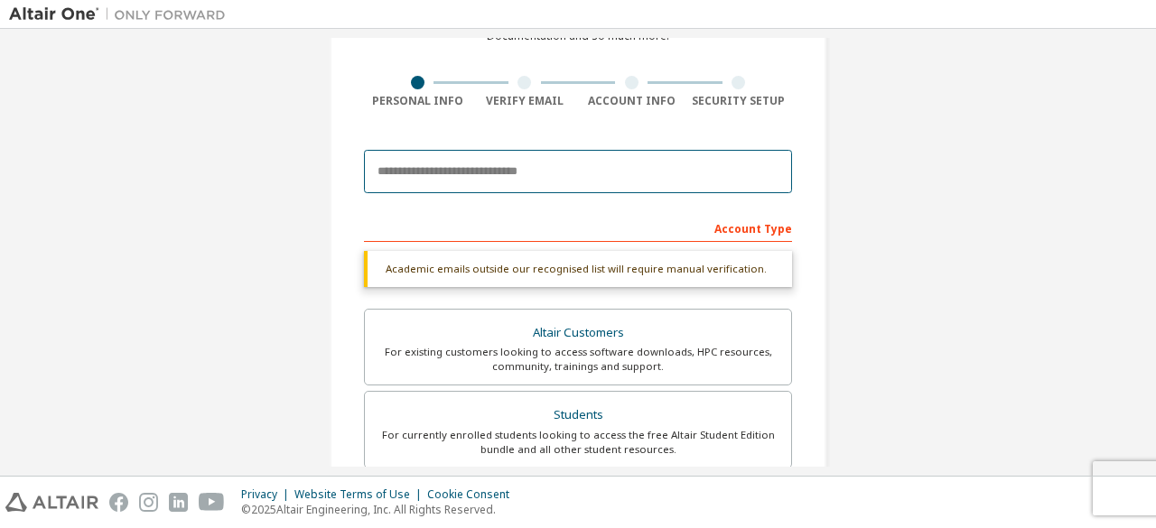
click at [474, 169] on input "email" at bounding box center [578, 171] width 428 height 43
type input "**********"
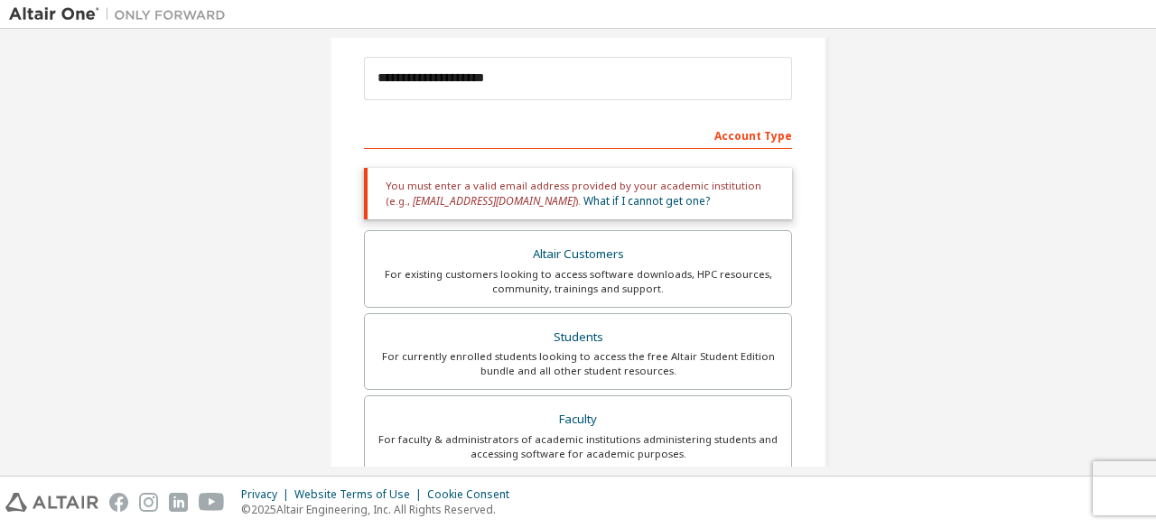
scroll to position [204, 0]
click at [519, 254] on div "Altair Customers" at bounding box center [578, 255] width 405 height 25
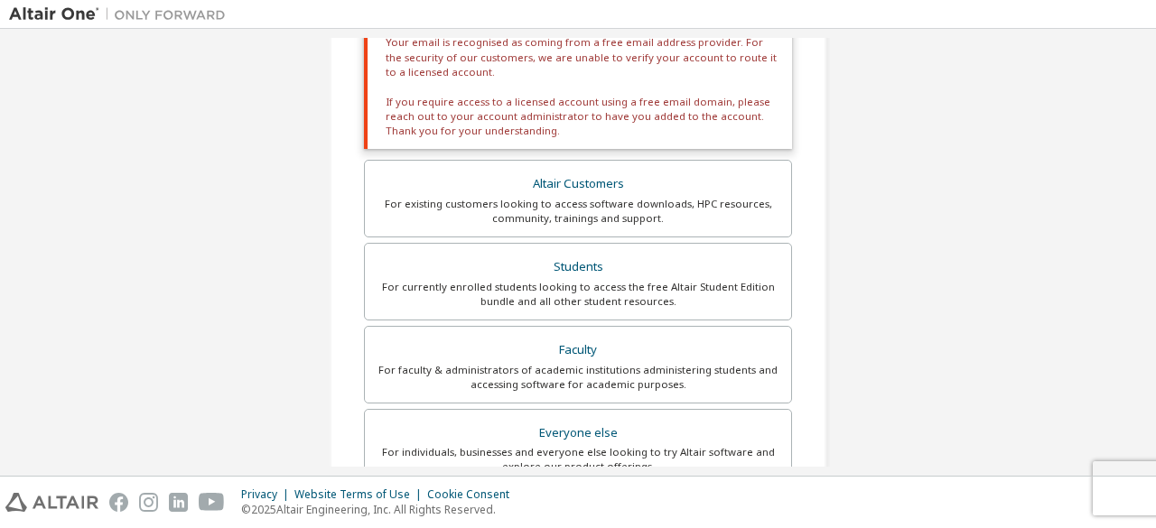
scroll to position [350, 0]
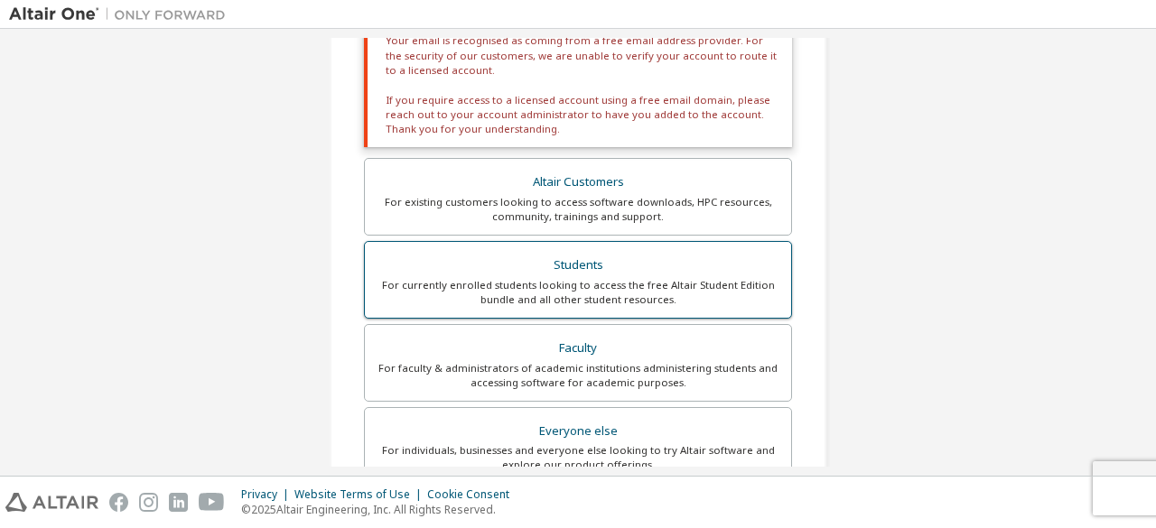
click at [518, 286] on div "For currently enrolled students looking to access the free Altair Student Editi…" at bounding box center [578, 292] width 405 height 29
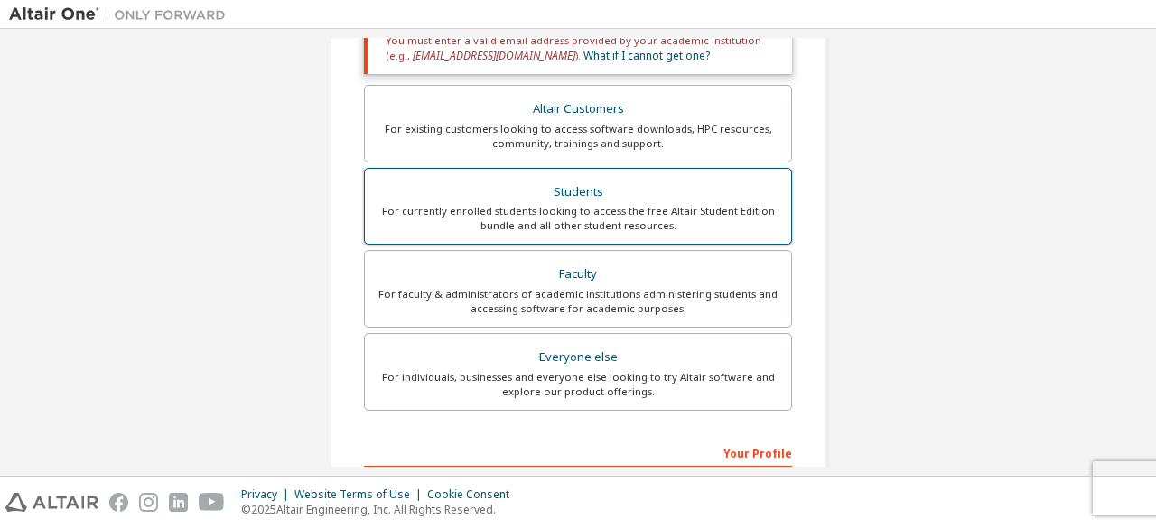
click at [518, 287] on div "For faculty & administrators of academic institutions administering students an…" at bounding box center [578, 301] width 405 height 29
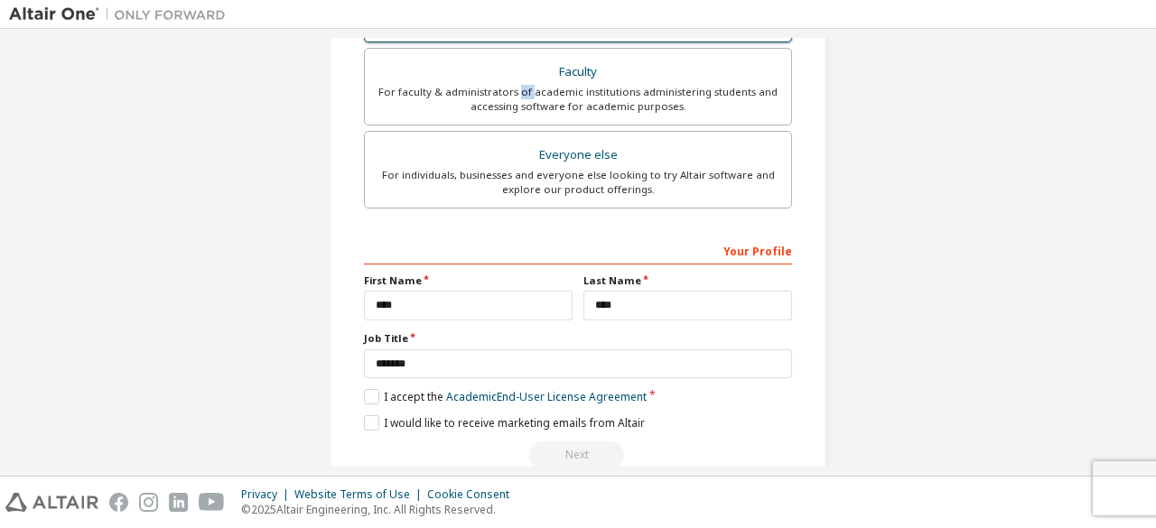
scroll to position [584, 0]
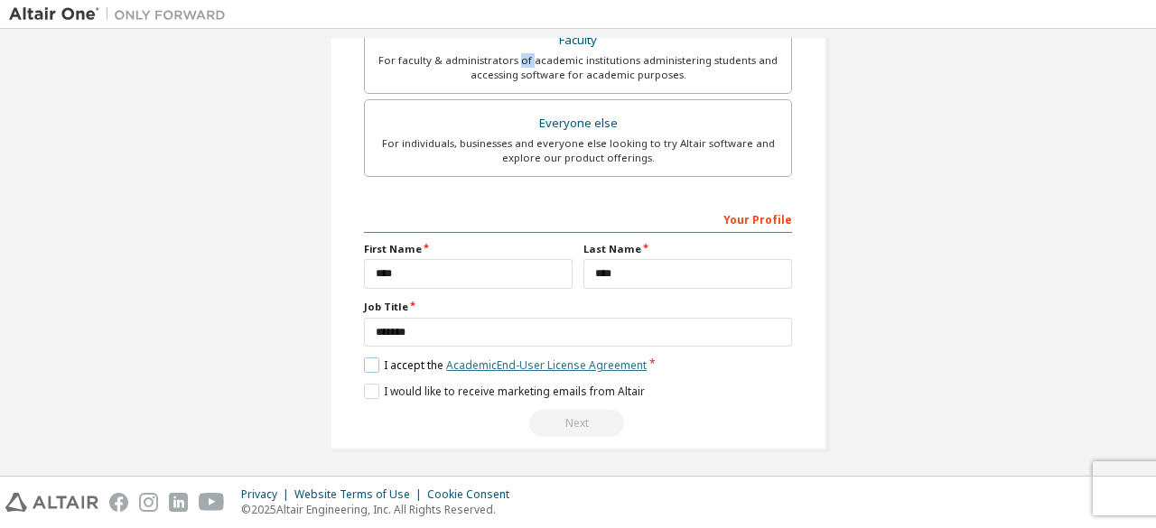
click at [493, 359] on link "Academic End-User License Agreement" at bounding box center [546, 365] width 201 height 15
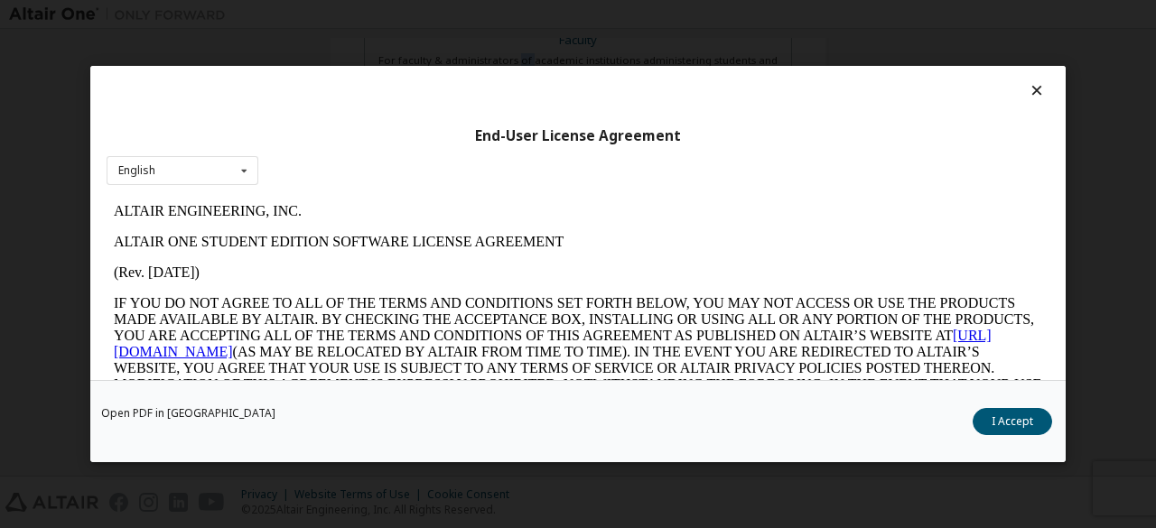
scroll to position [0, 0]
click at [1010, 431] on button "I Accept" at bounding box center [1012, 421] width 79 height 27
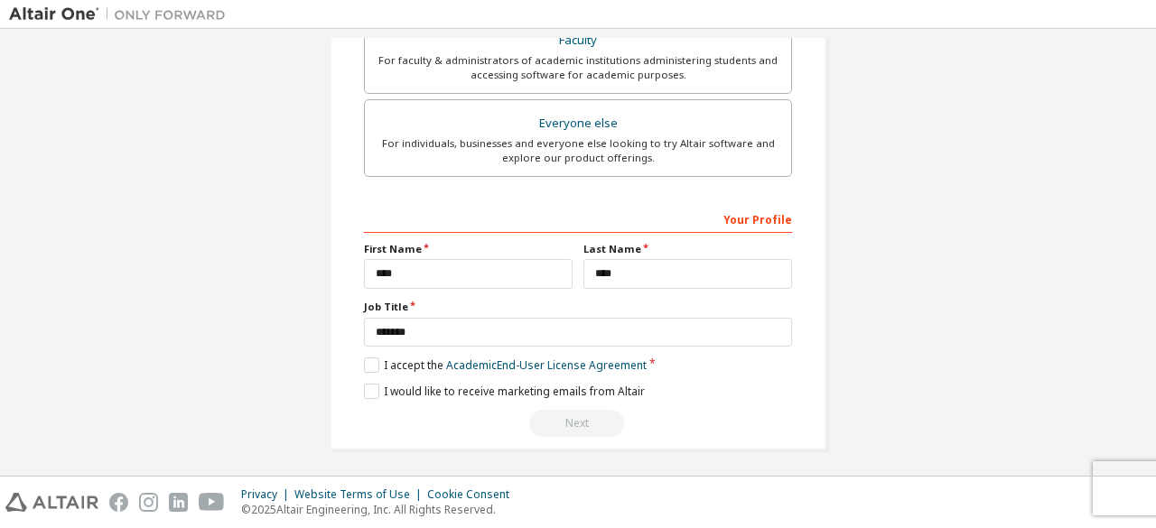
click at [564, 410] on div "Next" at bounding box center [578, 423] width 428 height 27
click at [494, 361] on link "Academic End-User License Agreement" at bounding box center [546, 365] width 201 height 15
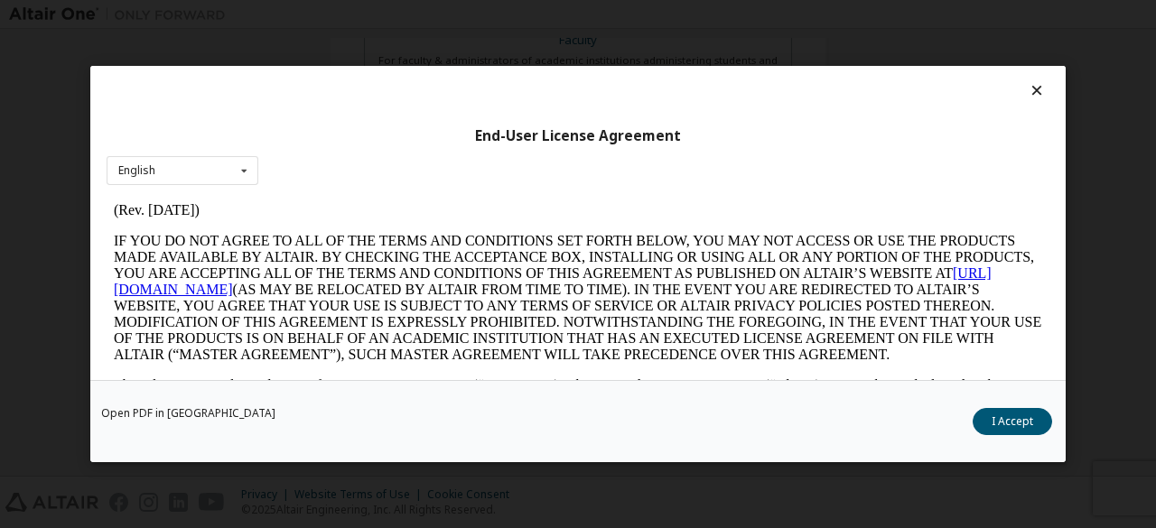
scroll to position [61, 0]
click at [211, 287] on link "[URL][DOMAIN_NAME]" at bounding box center [553, 282] width 878 height 32
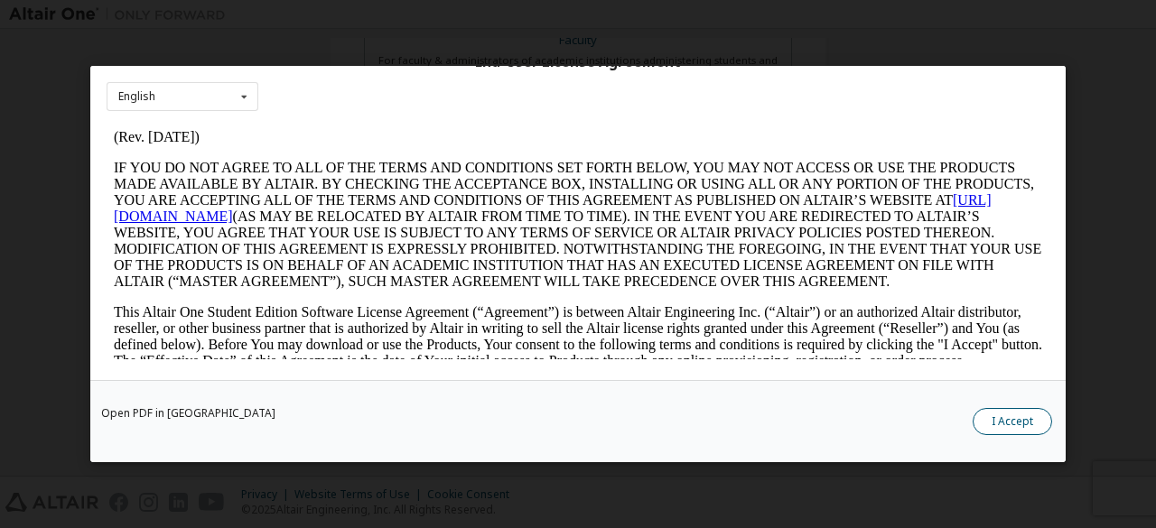
click at [1026, 423] on button "I Accept" at bounding box center [1012, 421] width 79 height 27
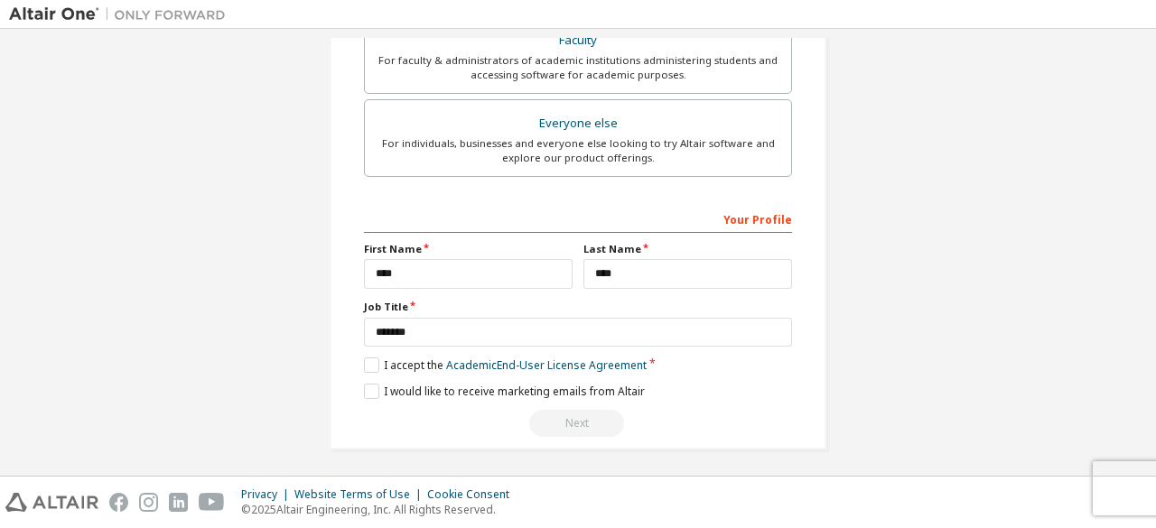
click at [569, 413] on div "Next" at bounding box center [578, 423] width 428 height 27
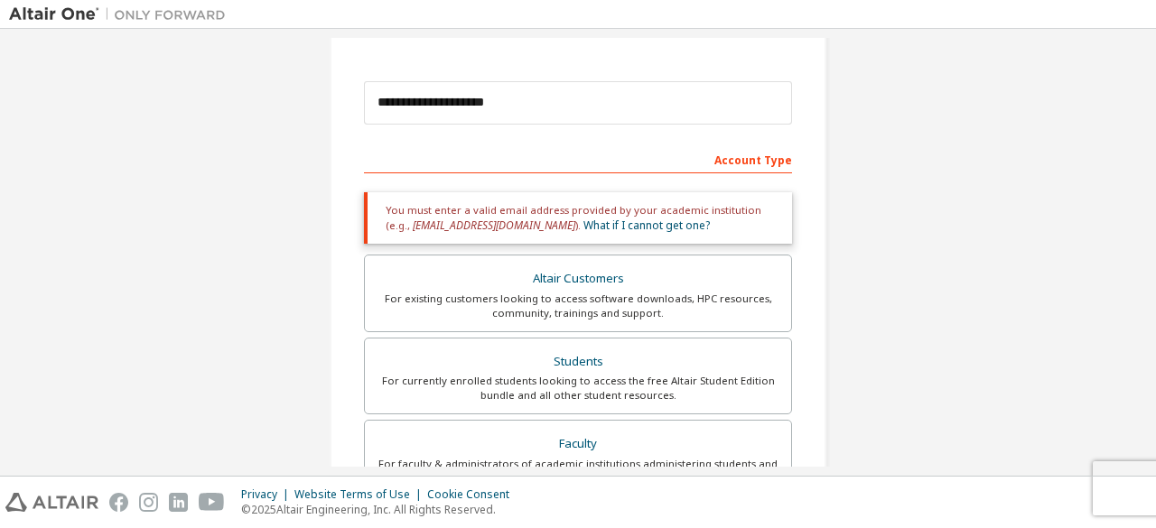
scroll to position [0, 0]
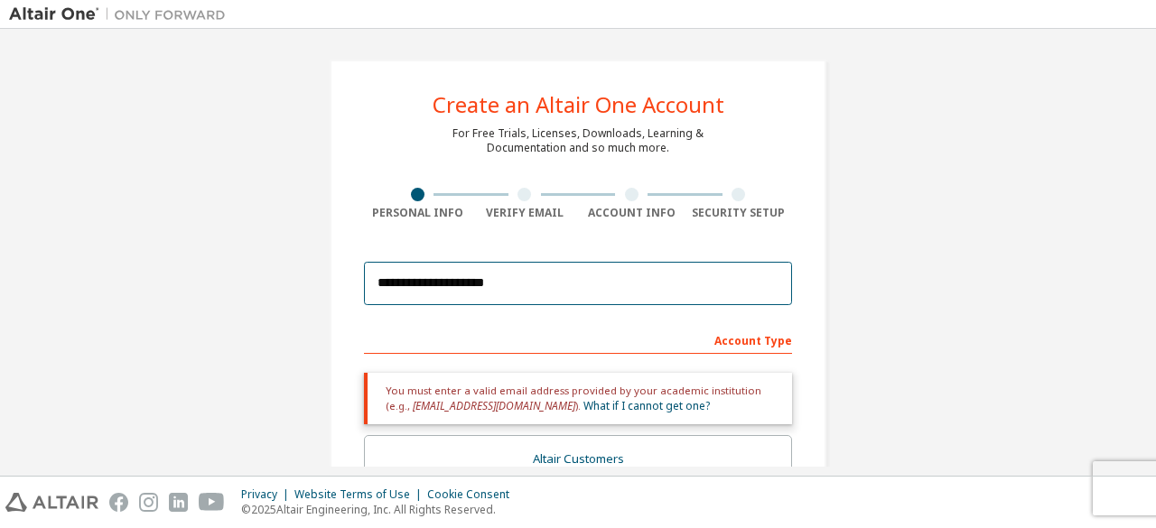
drag, startPoint x: 503, startPoint y: 282, endPoint x: 365, endPoint y: 279, distance: 138.2
click at [365, 279] on input "**********" at bounding box center [578, 283] width 428 height 43
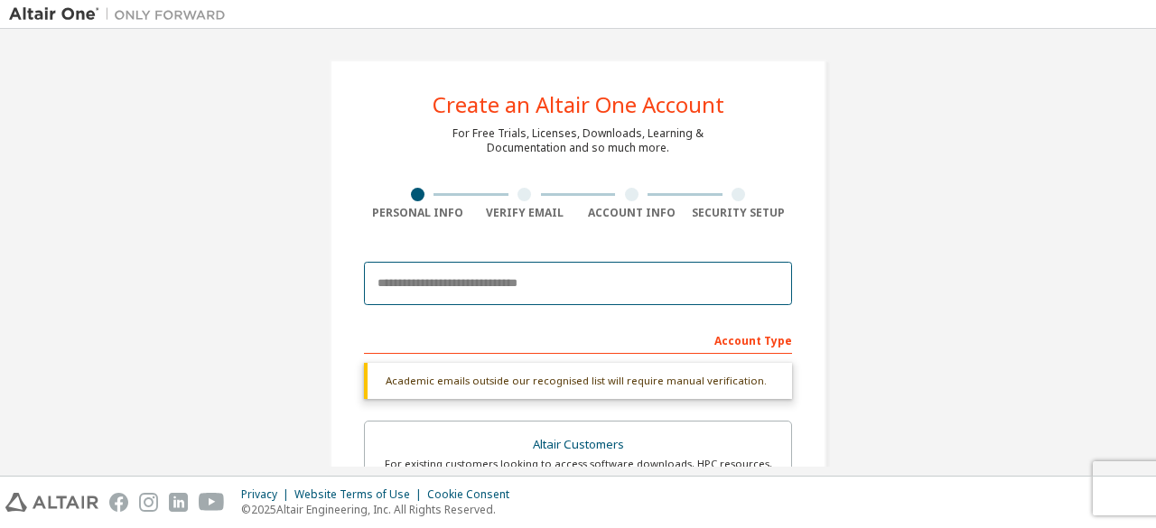
paste input "**********"
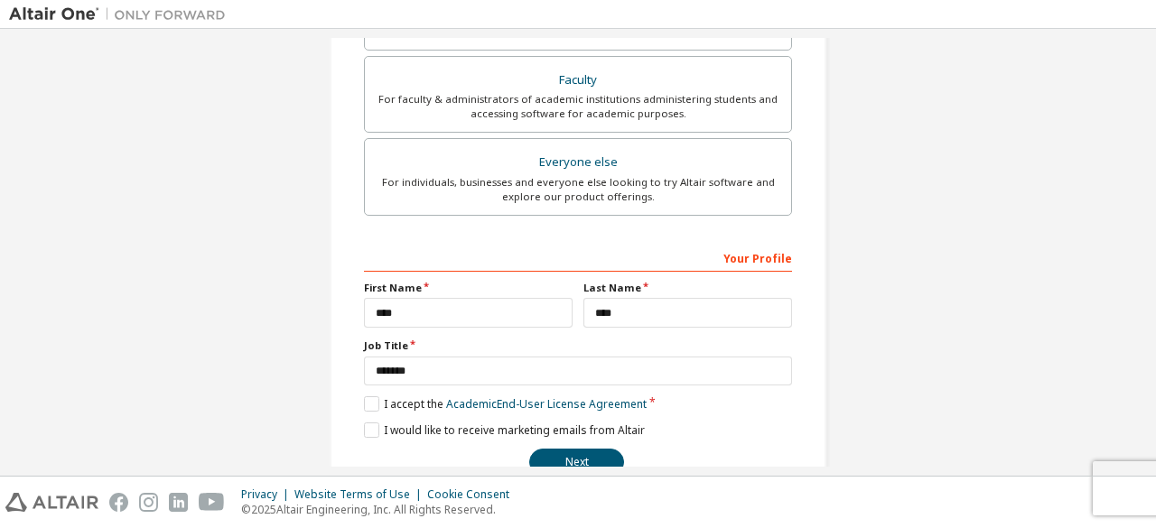
scroll to position [522, 0]
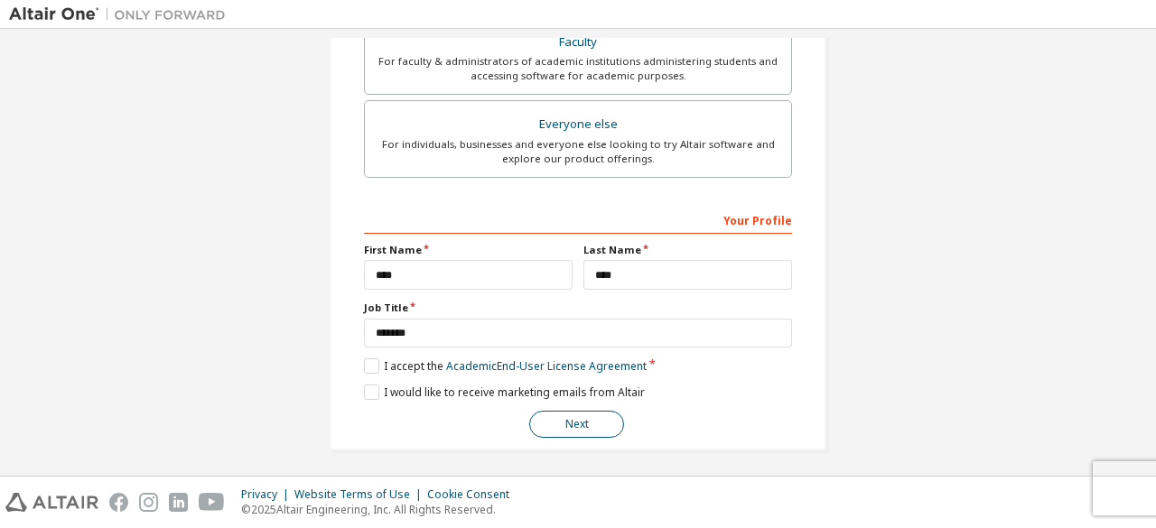
type input "**********"
click at [562, 414] on button "Next" at bounding box center [576, 424] width 95 height 27
